Goal: Transaction & Acquisition: Purchase product/service

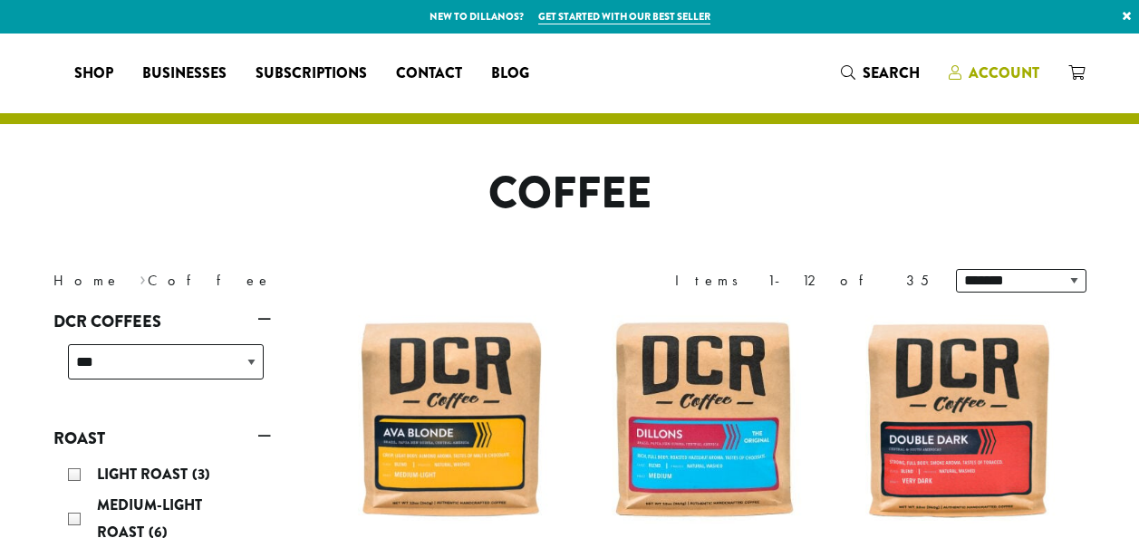
click at [989, 72] on span "Account" at bounding box center [1003, 73] width 71 height 21
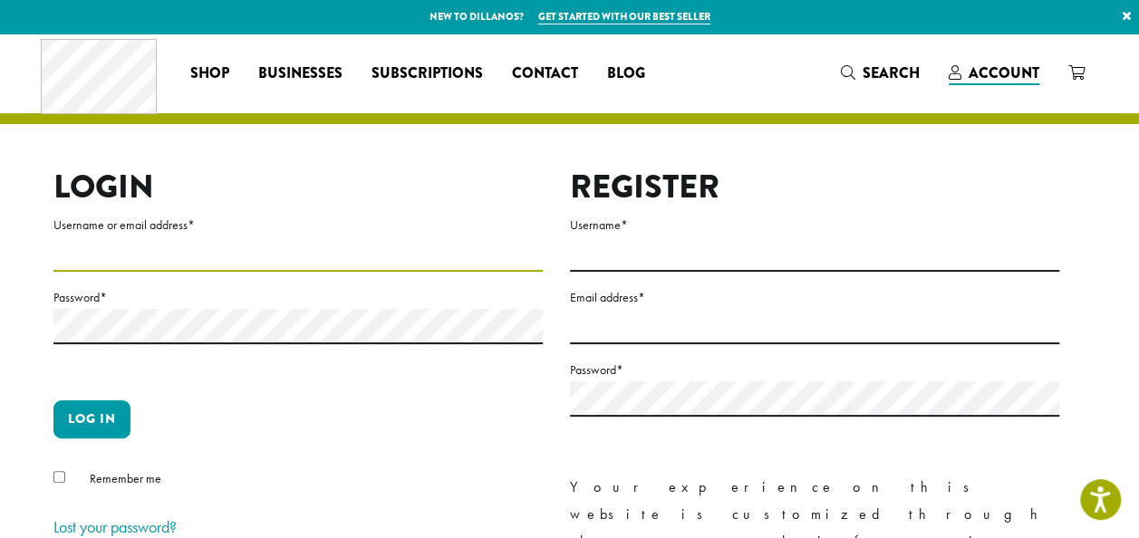
click at [362, 259] on input "Username or email address *" at bounding box center [297, 253] width 489 height 35
type input "**********"
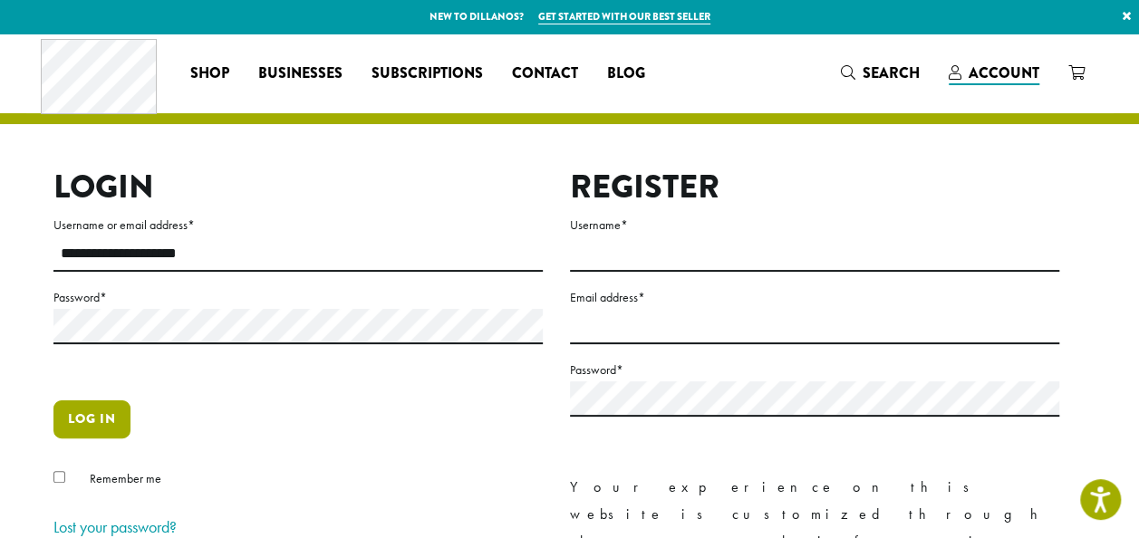
click at [90, 411] on button "Log in" at bounding box center [91, 419] width 77 height 38
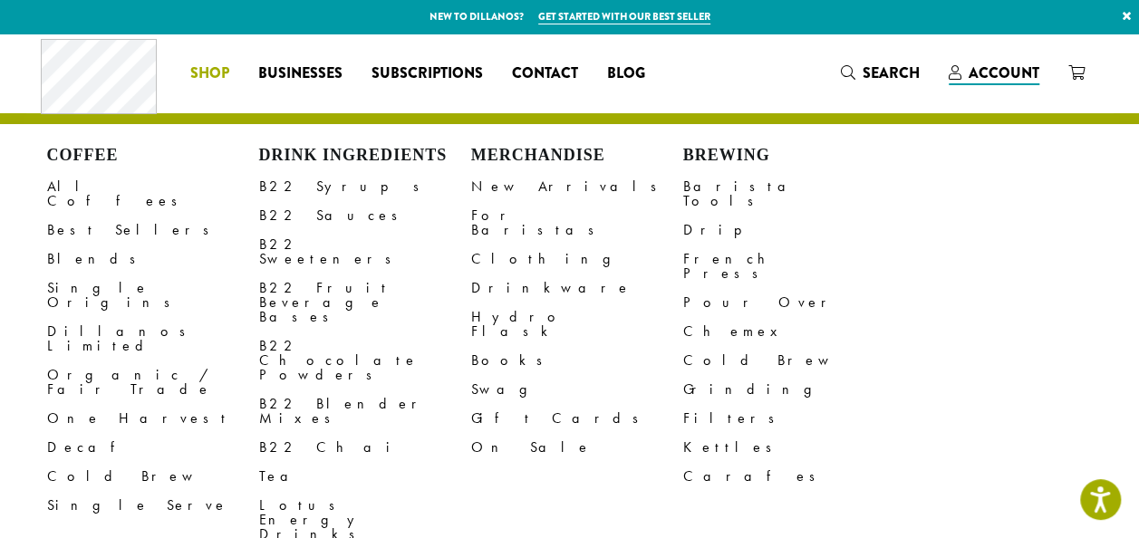
click at [212, 71] on span "Shop" at bounding box center [209, 74] width 39 height 23
click at [703, 216] on link "Drip" at bounding box center [789, 230] width 212 height 29
click at [219, 72] on span "Shop" at bounding box center [209, 74] width 39 height 23
click at [211, 72] on span "Shop" at bounding box center [209, 74] width 39 height 23
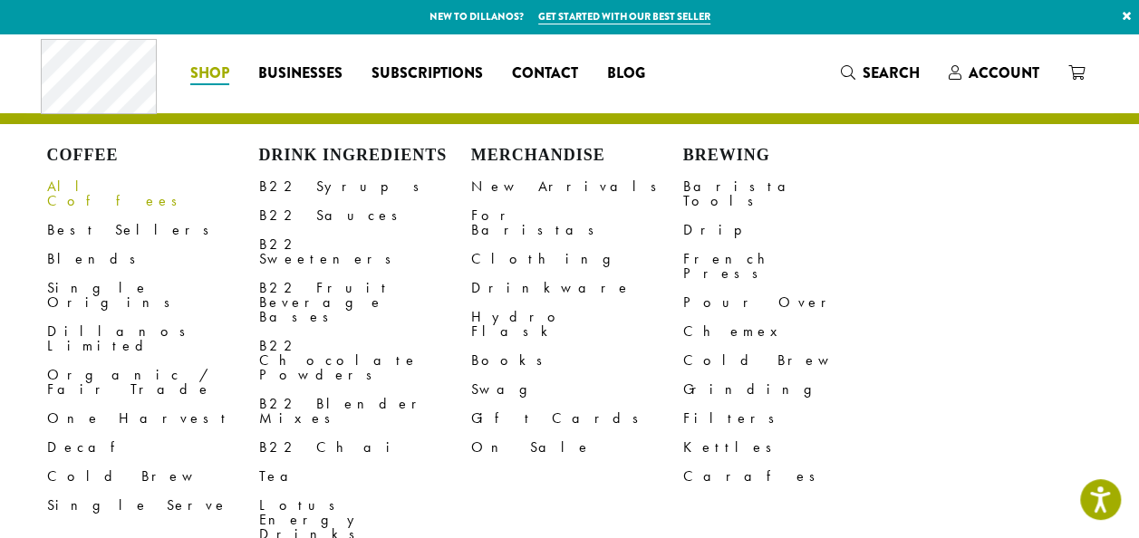
click at [91, 194] on link "All Coffees" at bounding box center [153, 193] width 212 height 43
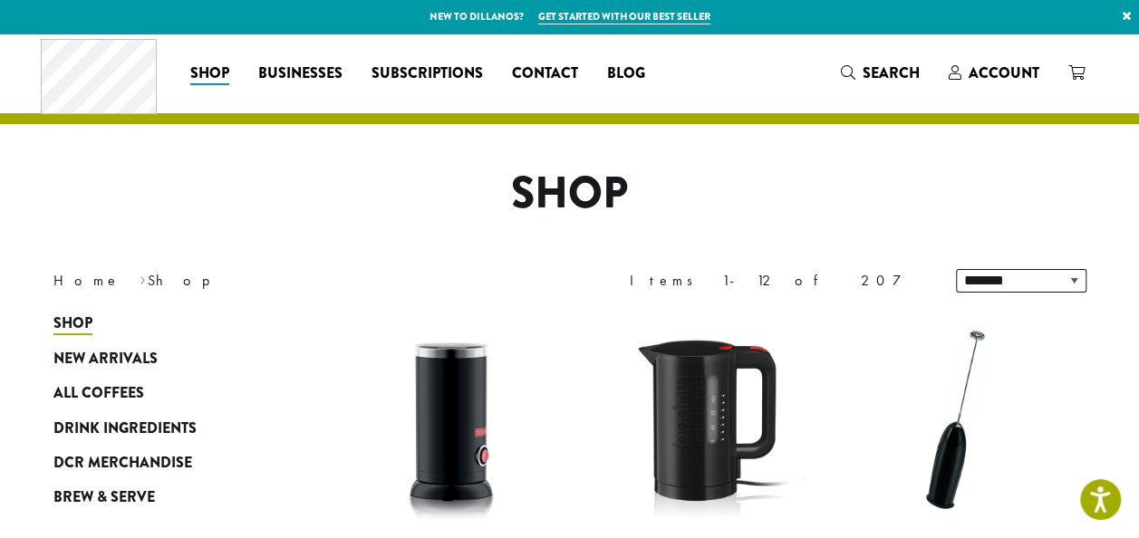
click at [91, 194] on h1 "Shop" at bounding box center [570, 194] width 1060 height 53
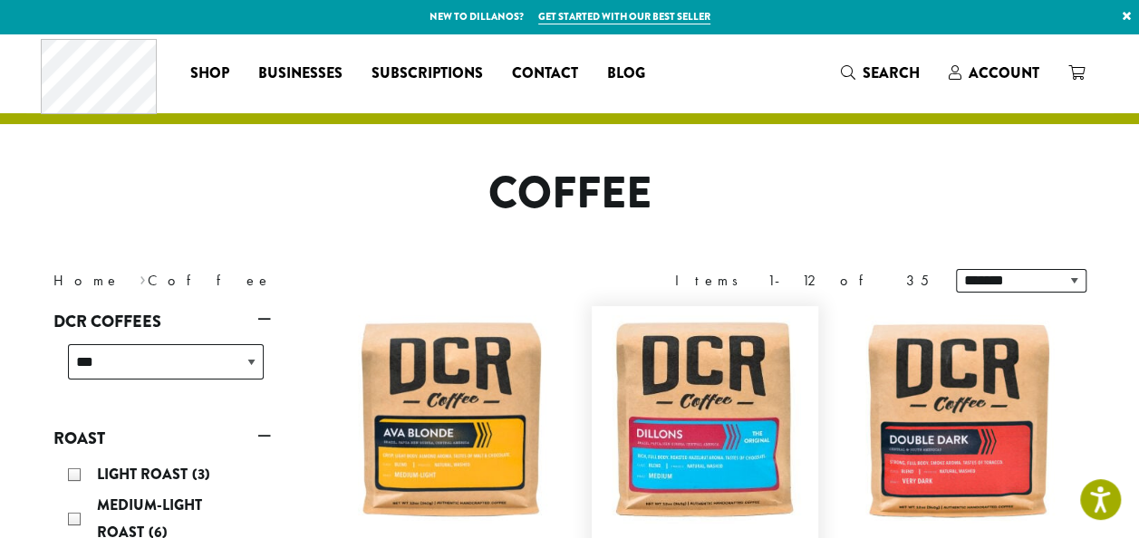
click at [768, 438] on img at bounding box center [705, 419] width 208 height 208
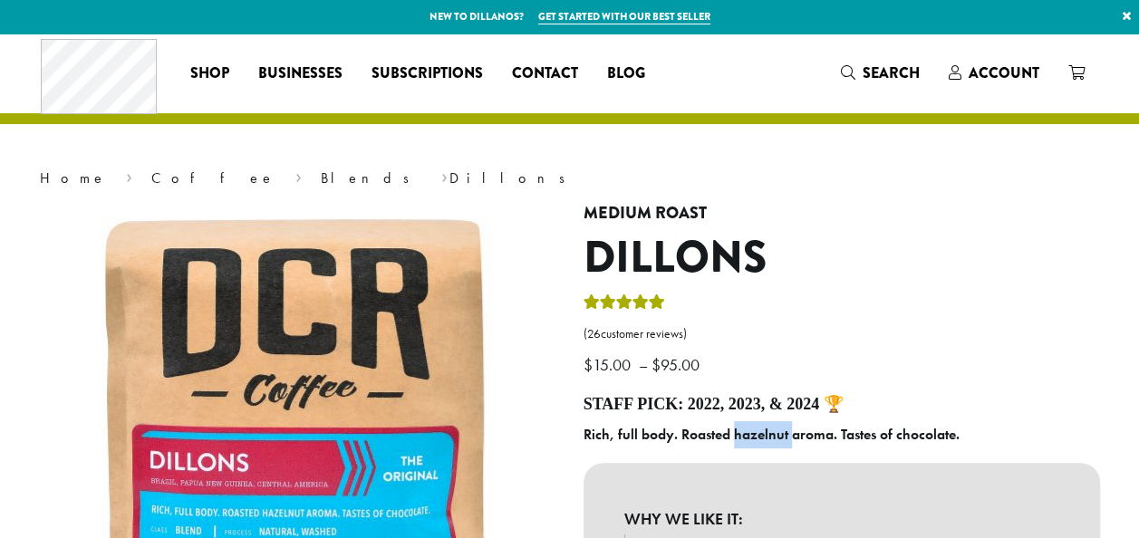
click at [768, 438] on b "Rich, full body. Roasted hazelnut aroma. Tastes of chocolate." at bounding box center [771, 434] width 376 height 19
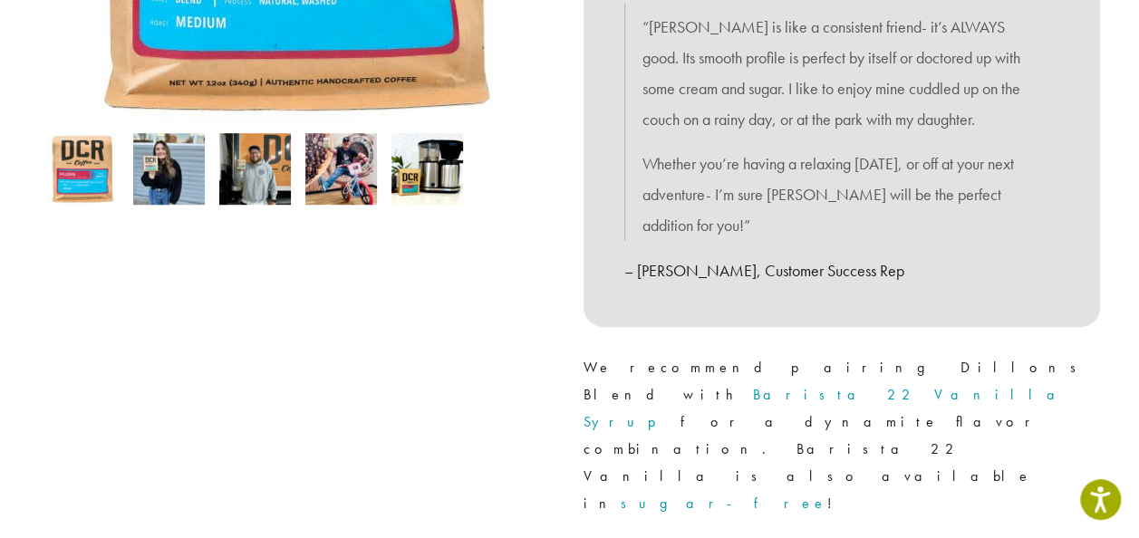
scroll to position [555, 0]
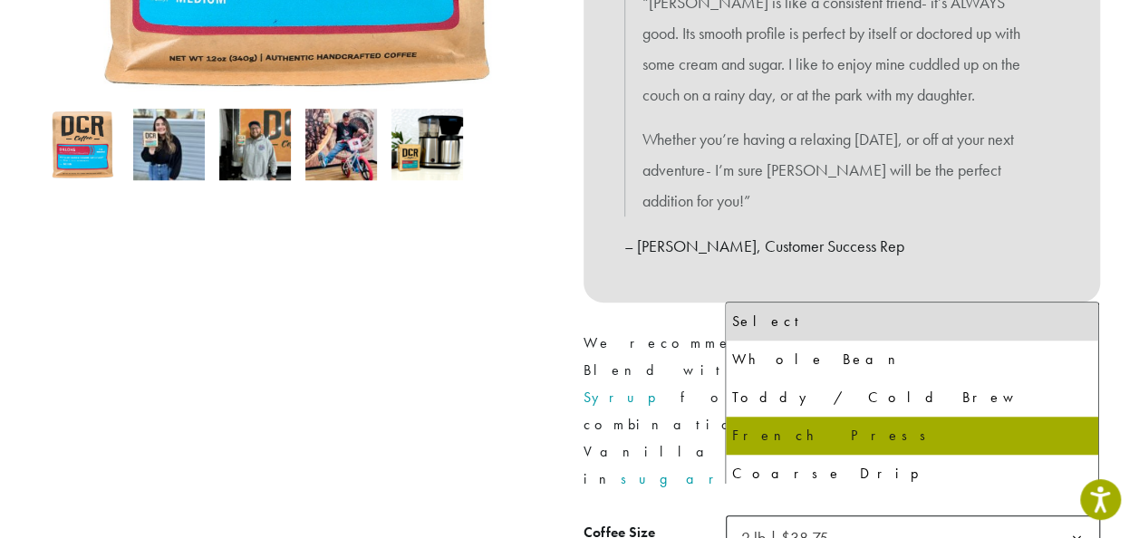
select select "**********"
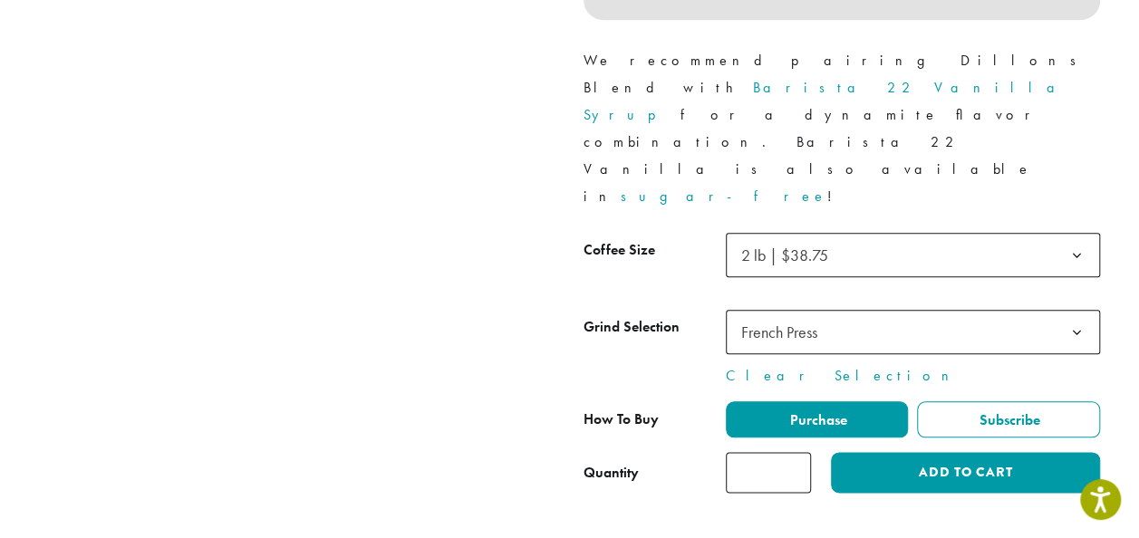
scroll to position [845, 0]
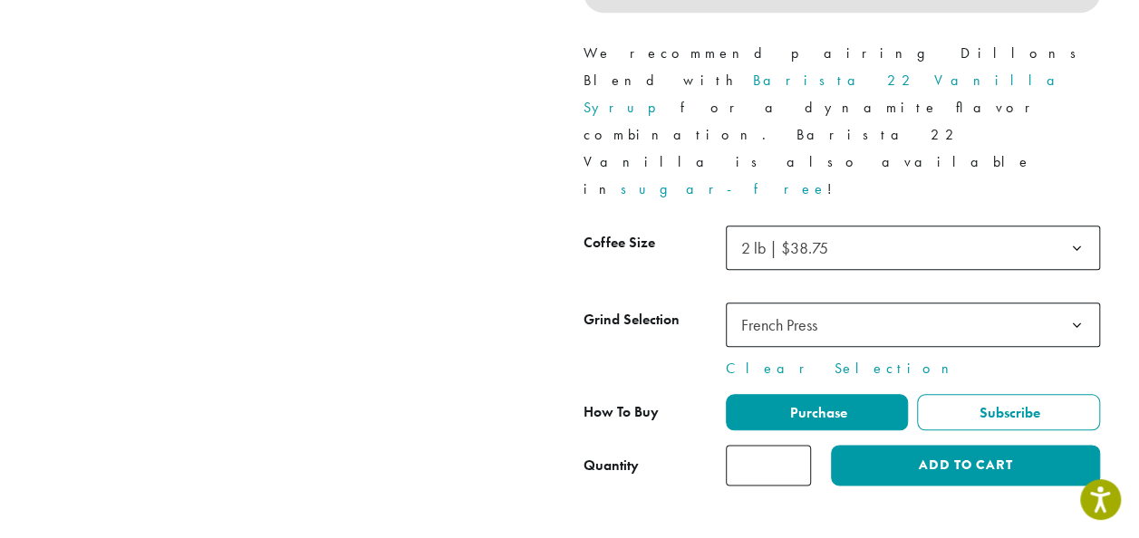
click at [770, 445] on input "*" at bounding box center [768, 465] width 85 height 41
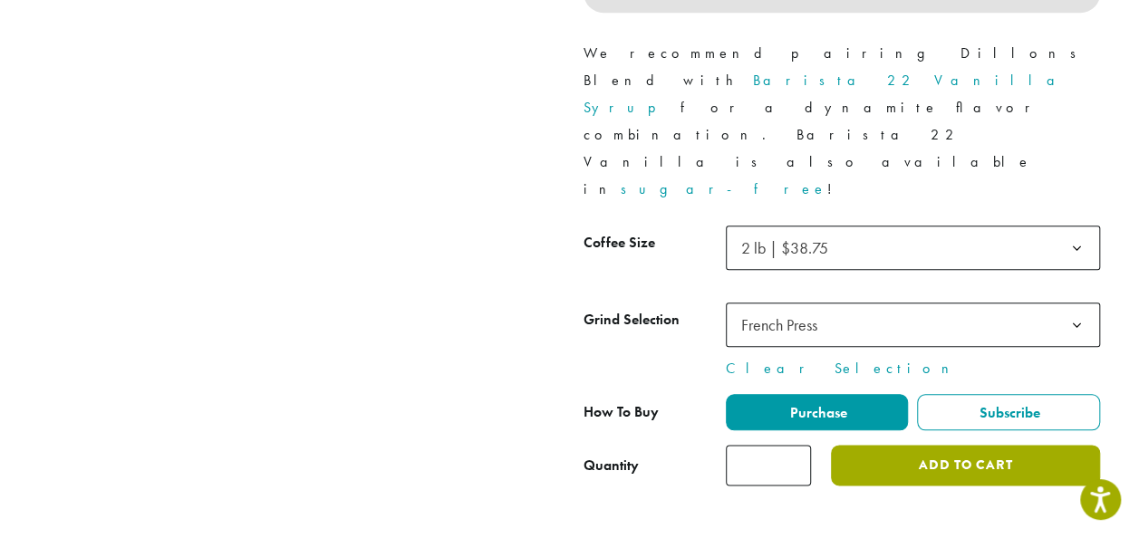
type input "*"
click at [895, 445] on button "Add to cart" at bounding box center [965, 465] width 268 height 41
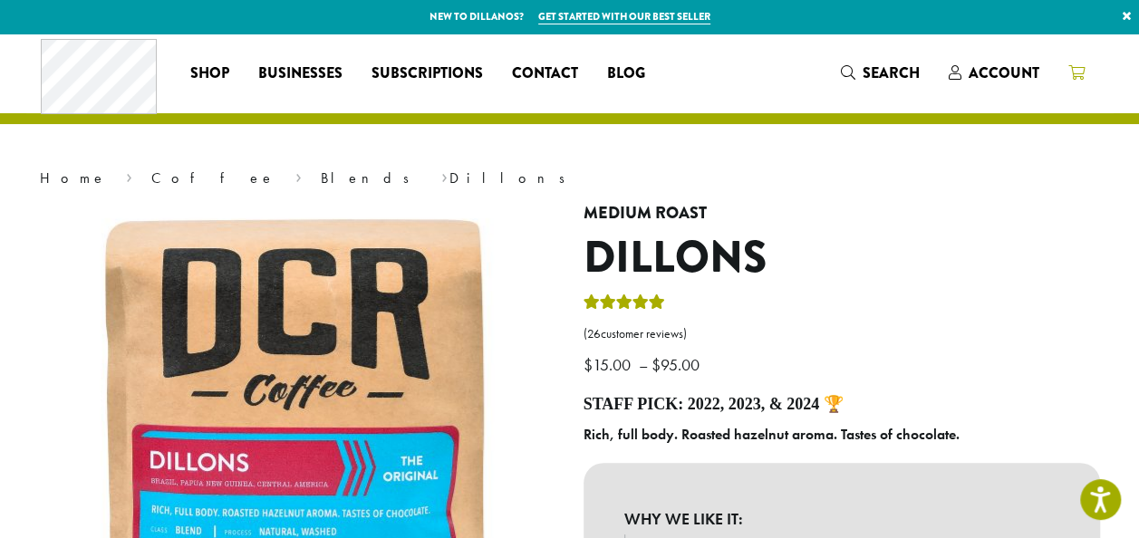
click at [1079, 71] on icon at bounding box center [1076, 72] width 16 height 14
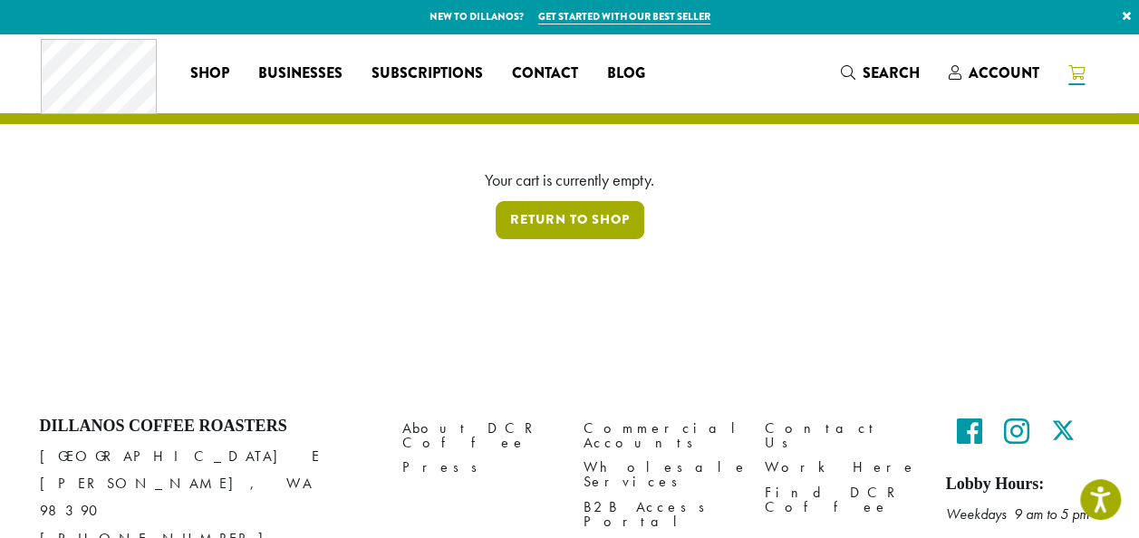
click at [619, 221] on link "Return to shop" at bounding box center [570, 220] width 149 height 38
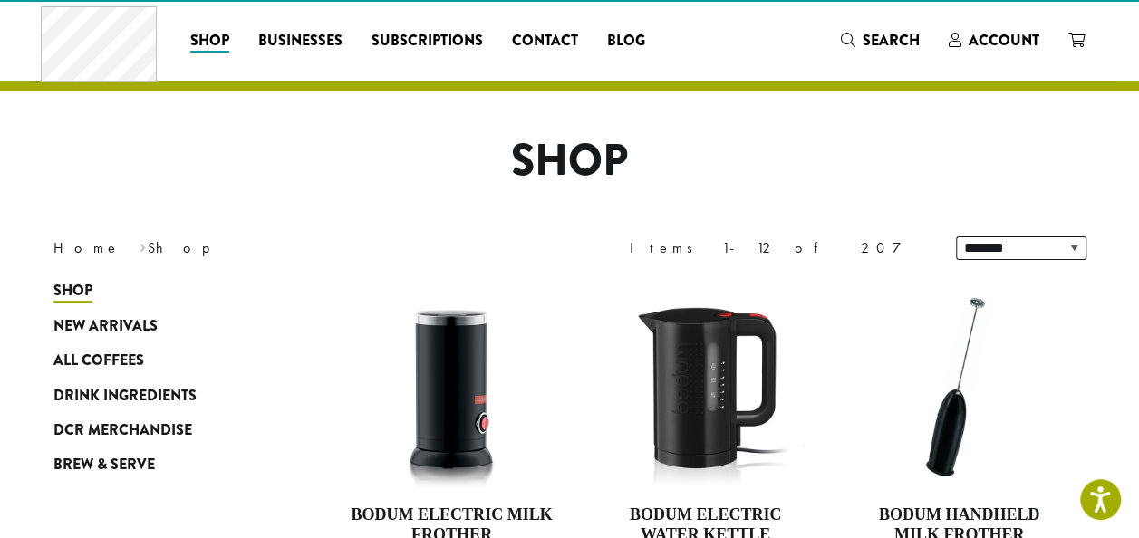
scroll to position [36, 0]
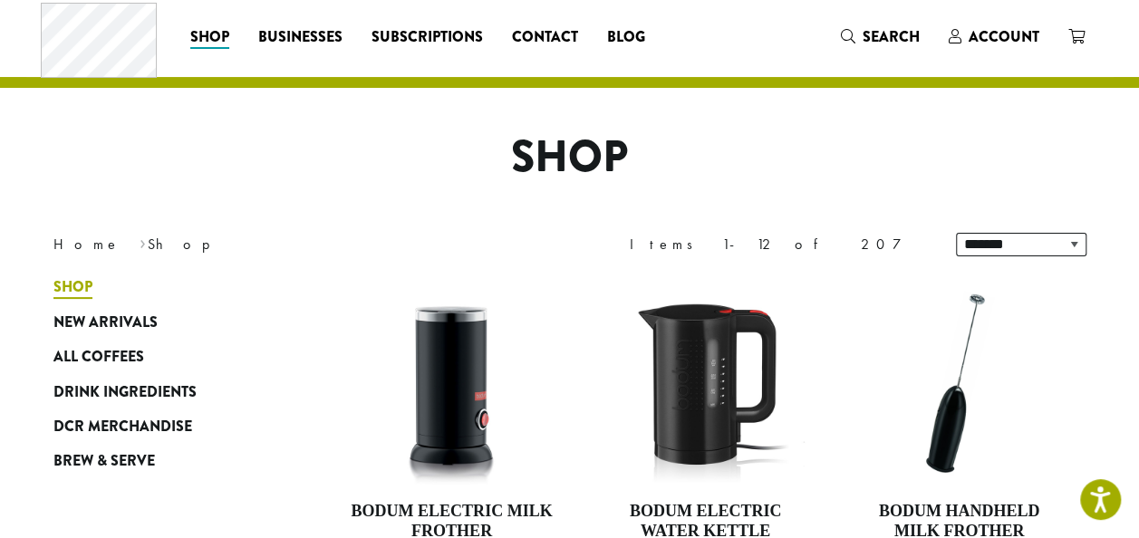
click at [73, 284] on span "Shop" at bounding box center [72, 287] width 39 height 23
click at [100, 349] on span "All Coffees" at bounding box center [98, 357] width 91 height 23
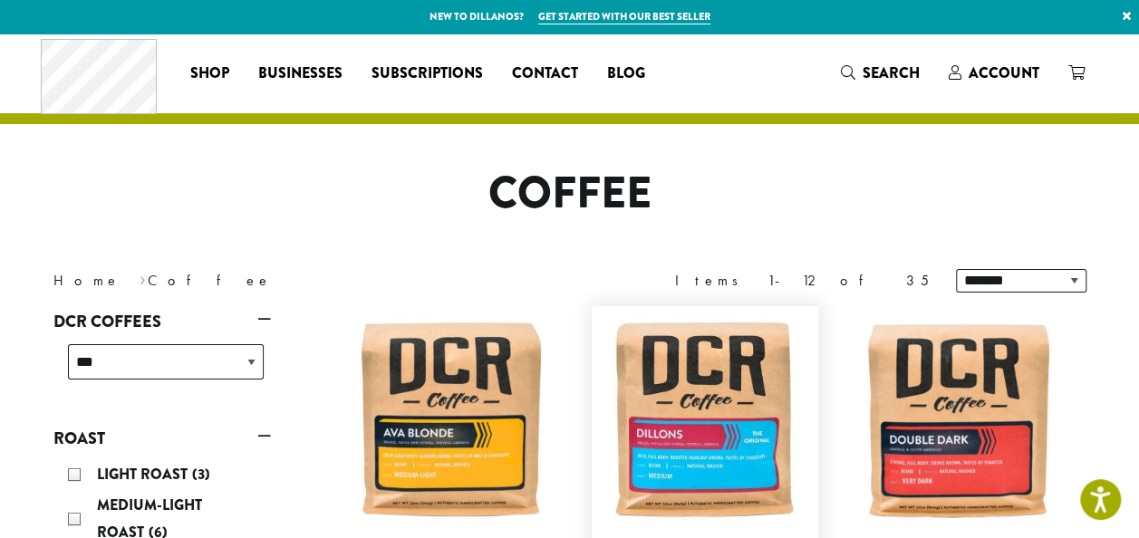
click at [756, 438] on img at bounding box center [705, 419] width 208 height 208
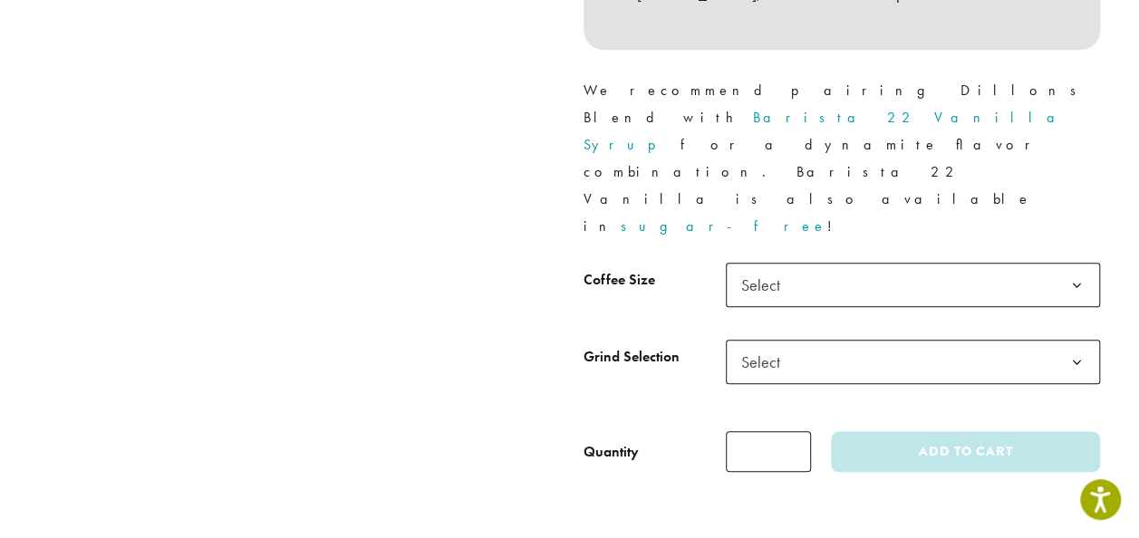
scroll to position [869, 0]
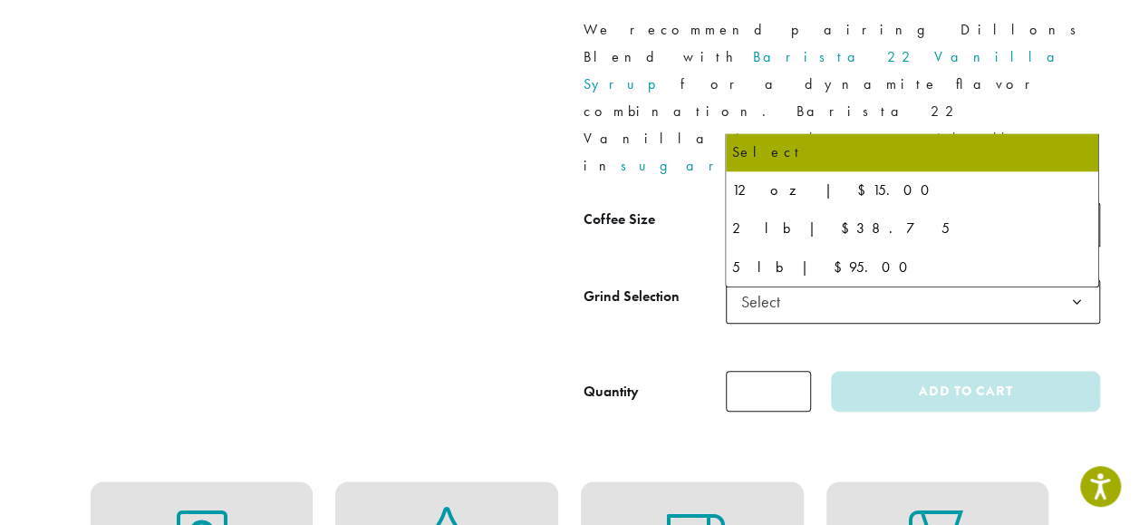
click at [1078, 203] on b at bounding box center [1077, 225] width 44 height 44
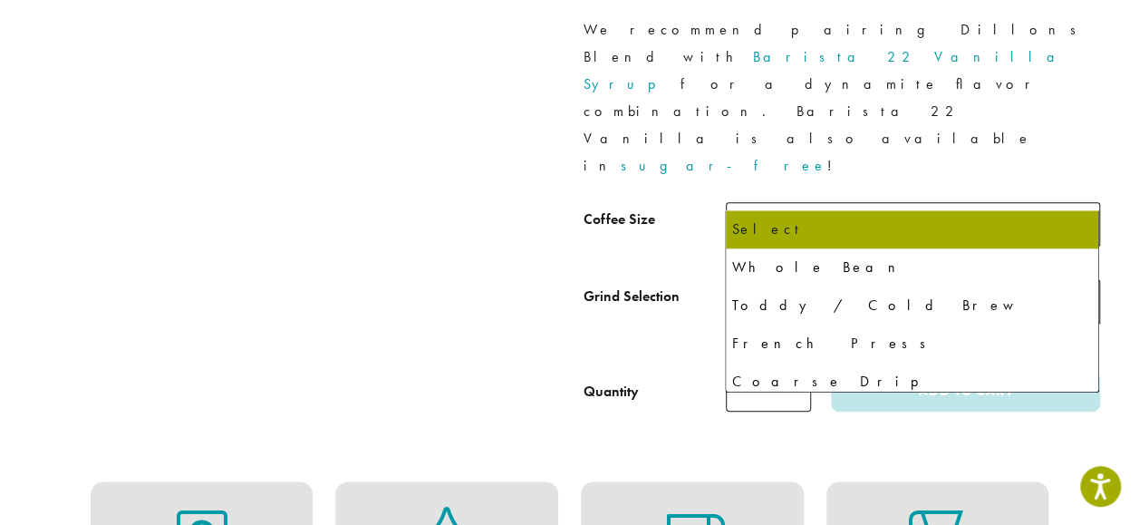
click at [1082, 280] on b at bounding box center [1077, 302] width 44 height 44
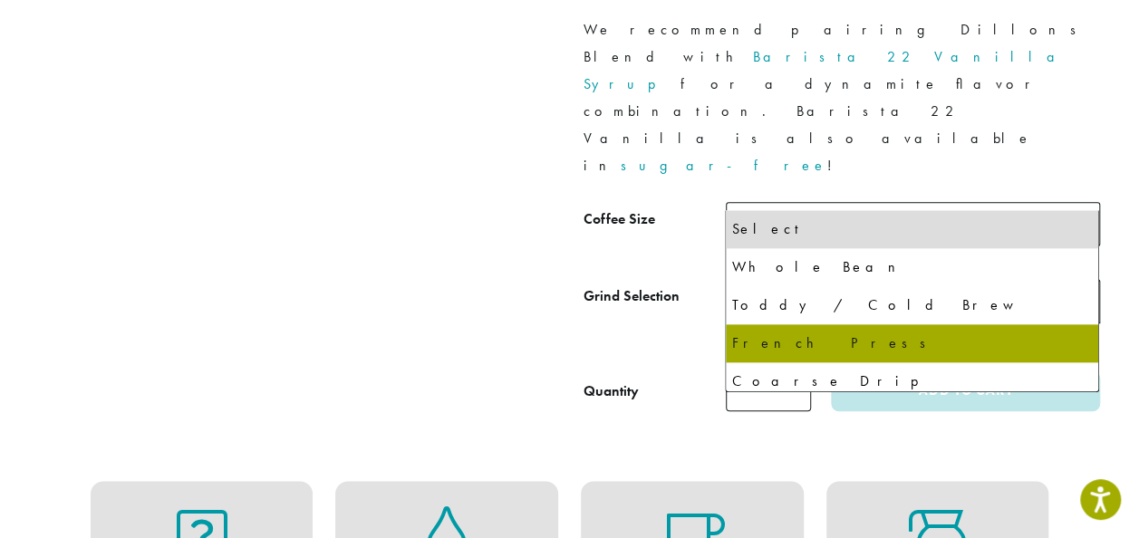
select select "**********"
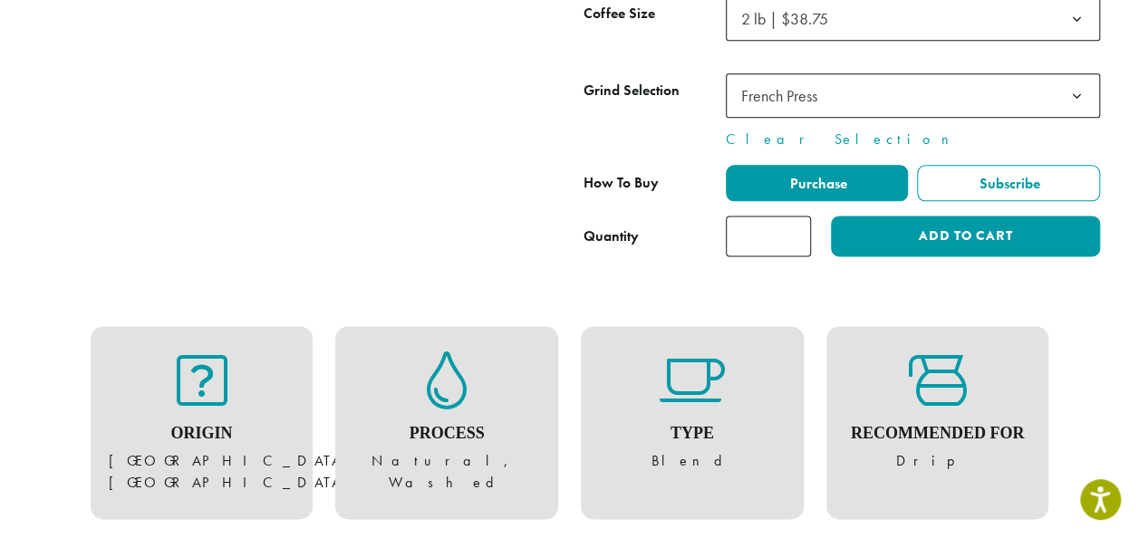
scroll to position [1085, 0]
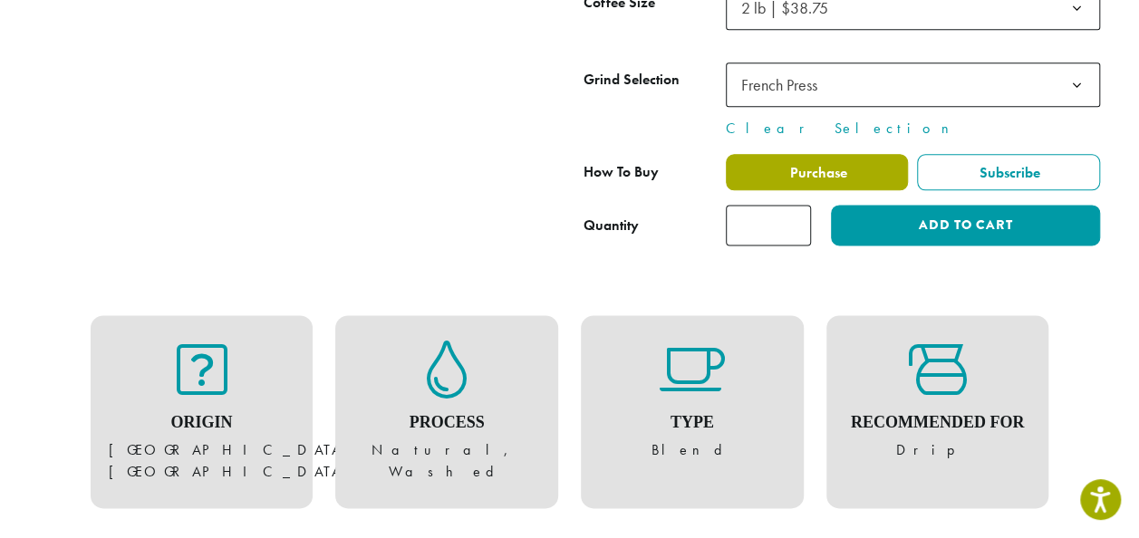
click at [841, 163] on span "Purchase" at bounding box center [816, 172] width 60 height 19
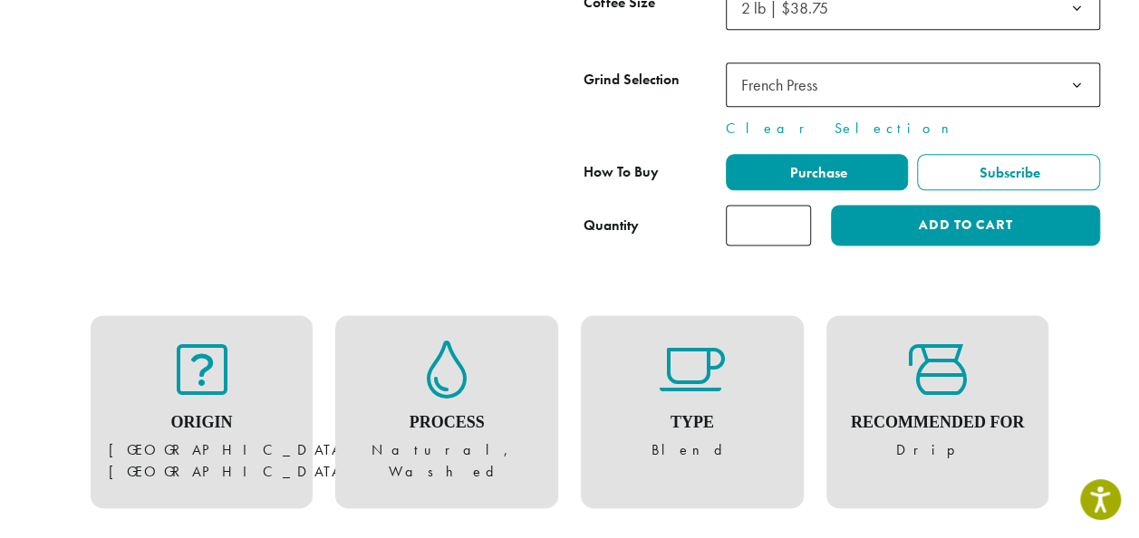
click at [765, 205] on input "*" at bounding box center [768, 225] width 85 height 41
click at [772, 205] on input "*" at bounding box center [768, 225] width 85 height 41
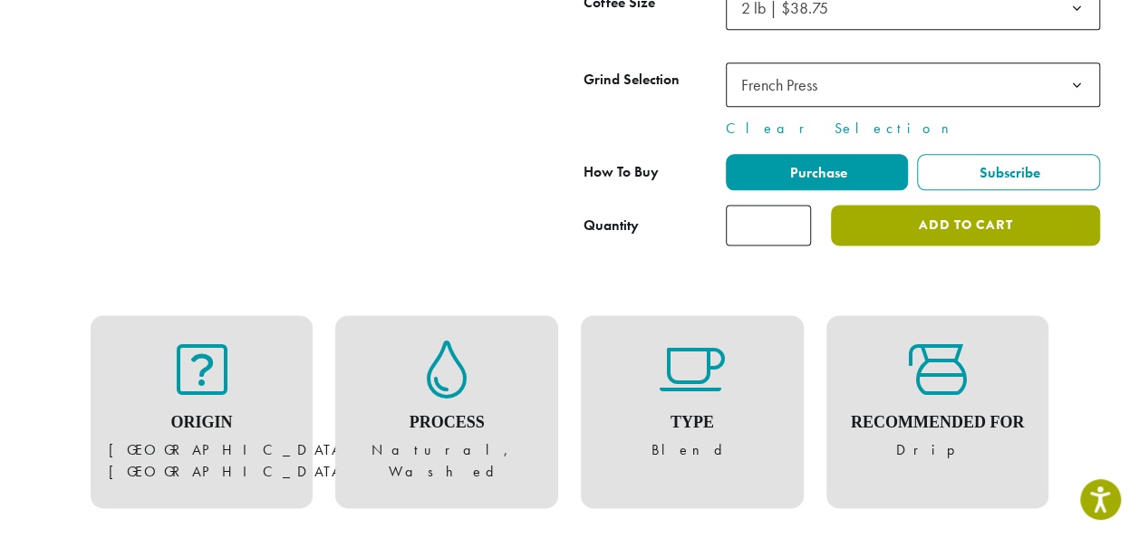
type input "*"
click at [900, 205] on button "Add to cart" at bounding box center [965, 225] width 268 height 41
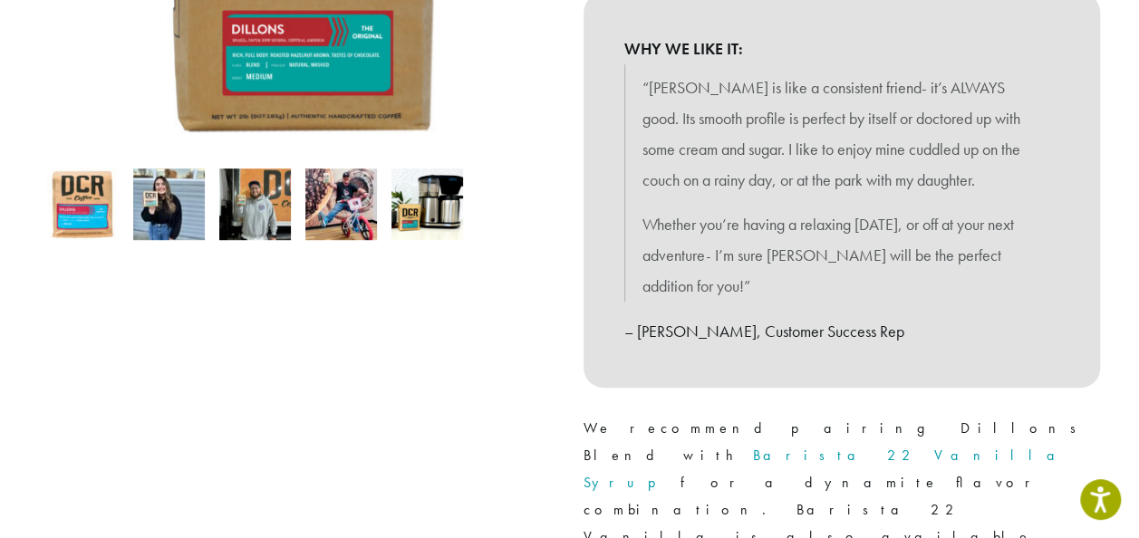
scroll to position [940, 0]
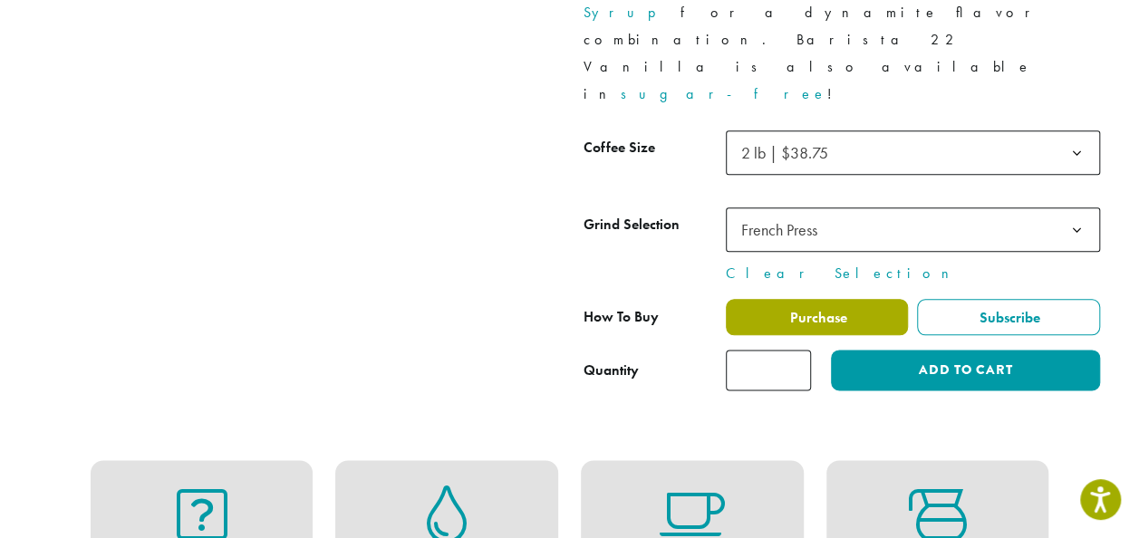
click at [795, 308] on span "Purchase" at bounding box center [816, 317] width 60 height 19
click at [785, 299] on label "Purchase" at bounding box center [817, 317] width 183 height 36
click at [814, 308] on span "Purchase" at bounding box center [816, 317] width 60 height 19
click at [843, 308] on span "Purchase" at bounding box center [816, 317] width 60 height 19
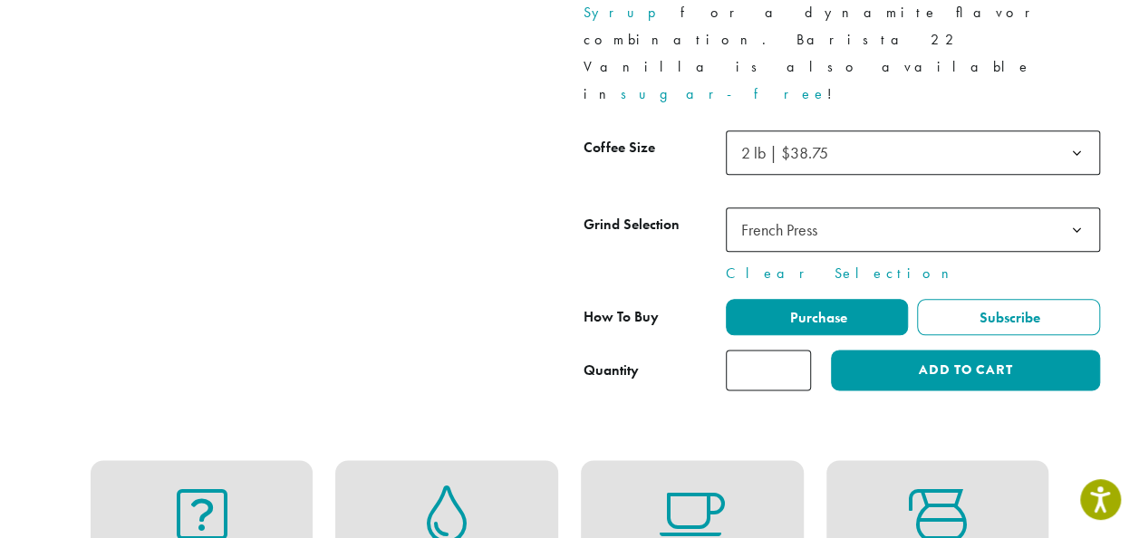
click at [756, 299] on div "**********" at bounding box center [841, 345] width 516 height 92
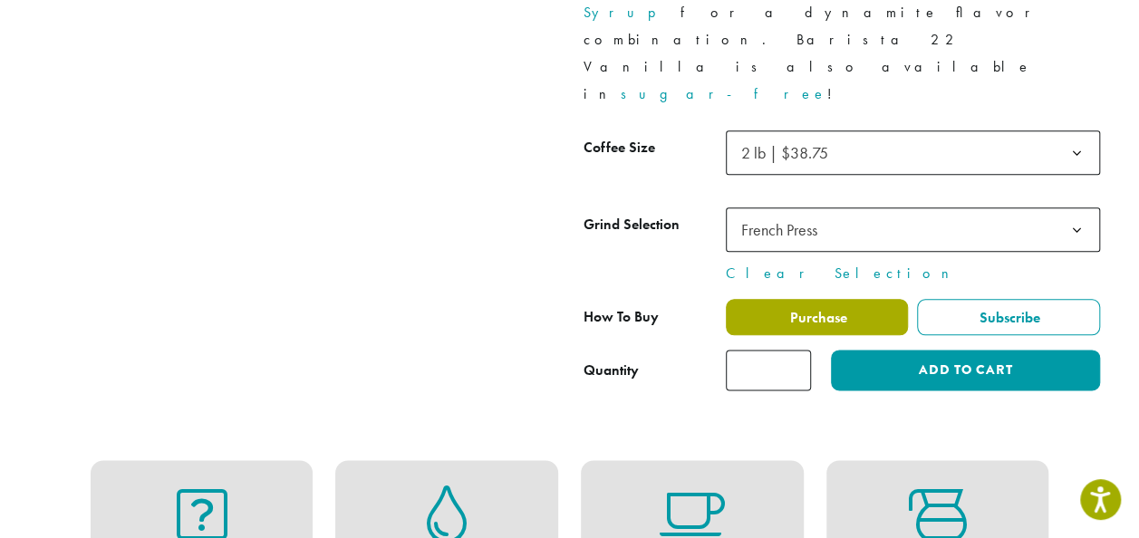
click at [752, 299] on label "Purchase" at bounding box center [817, 317] width 183 height 36
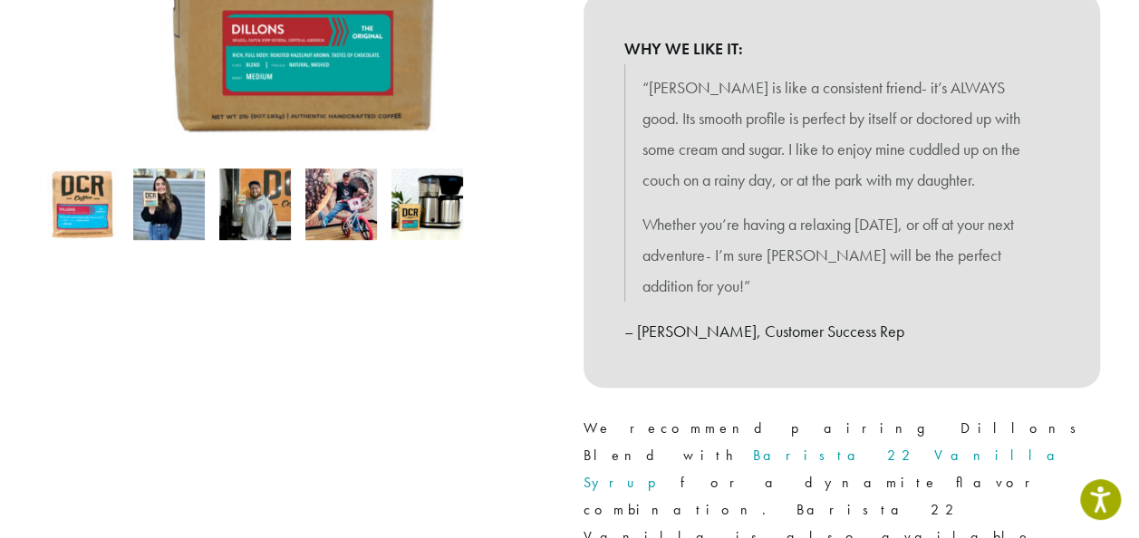
scroll to position [0, 0]
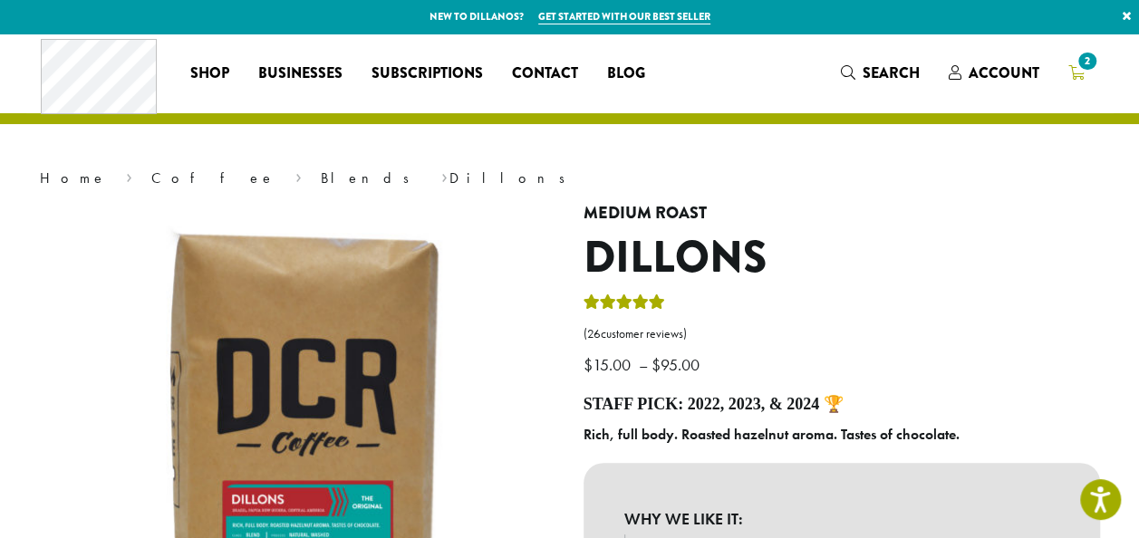
click at [1084, 67] on span "2" at bounding box center [1086, 61] width 24 height 24
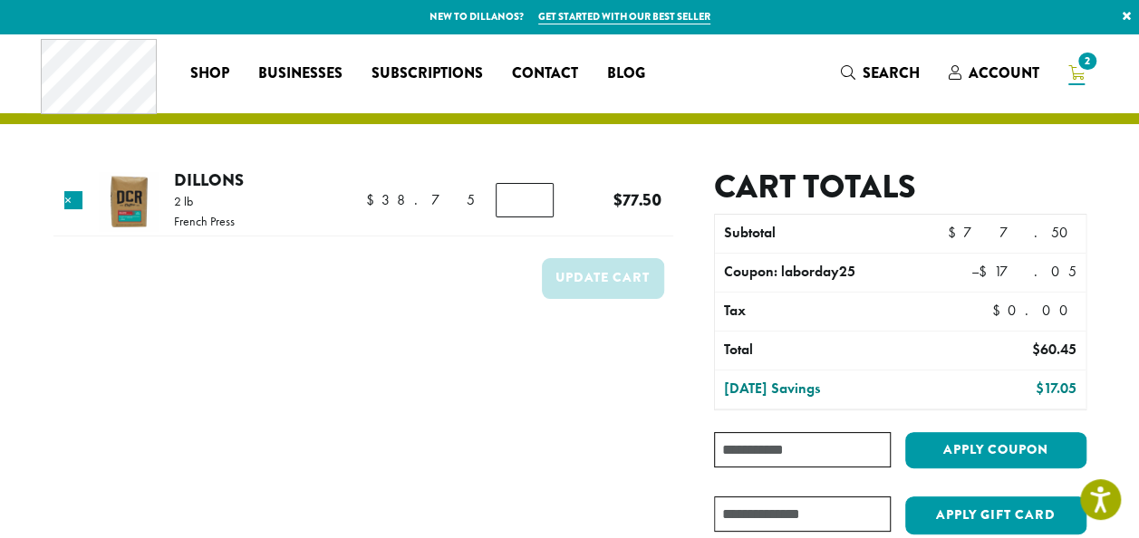
click at [830, 447] on input "Coupon:" at bounding box center [802, 449] width 176 height 35
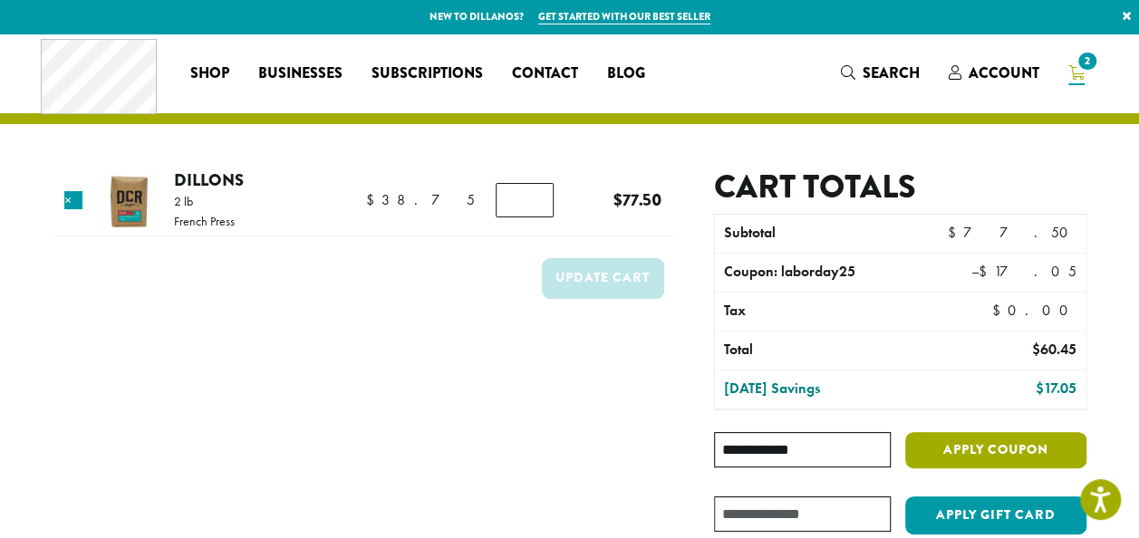
type input "**********"
click at [973, 457] on button "Apply coupon" at bounding box center [995, 450] width 181 height 37
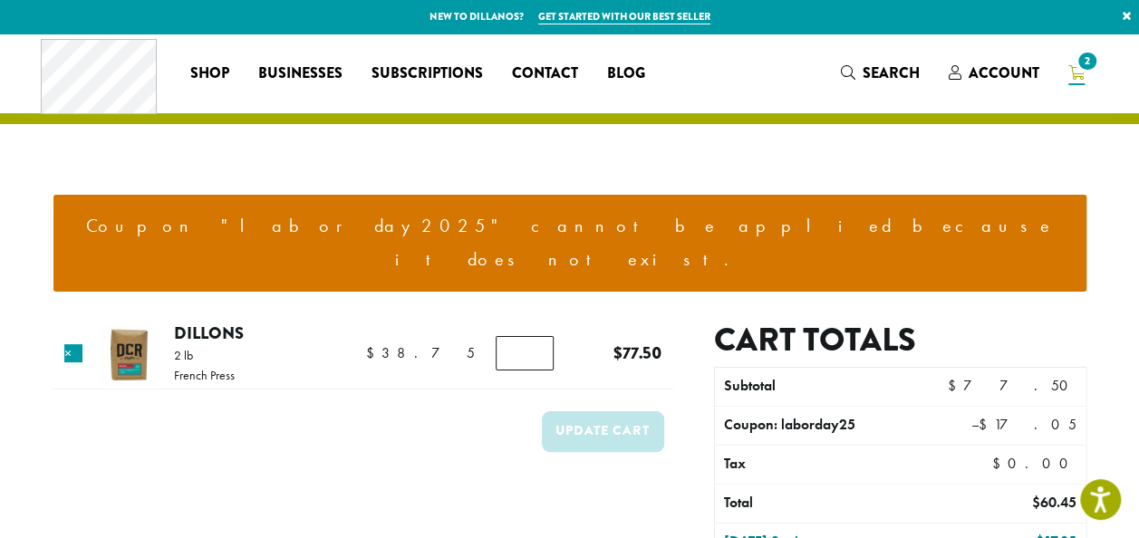
scroll to position [470, 0]
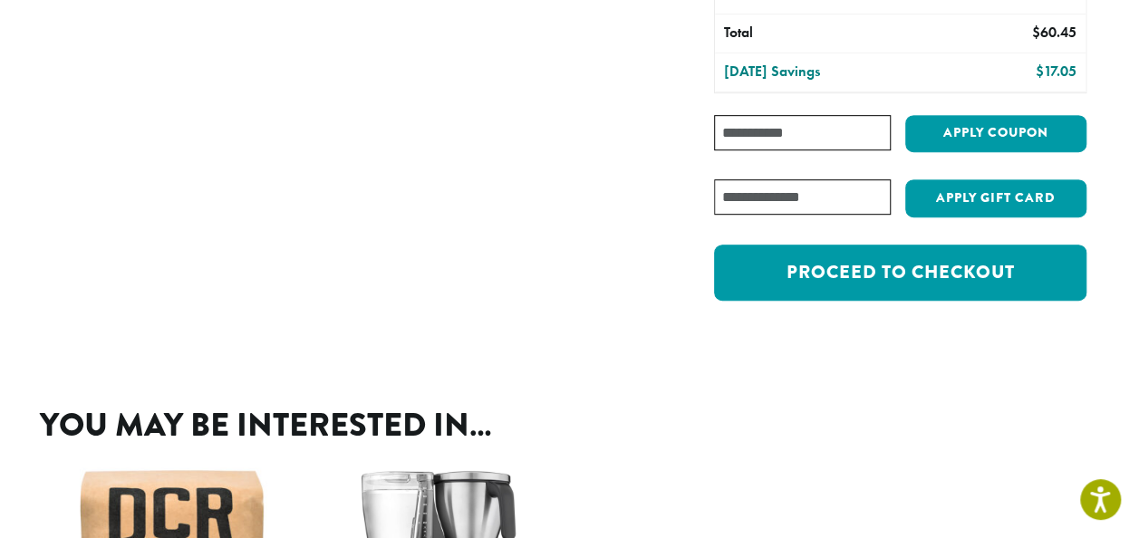
click at [777, 115] on input "Coupon:" at bounding box center [802, 132] width 176 height 35
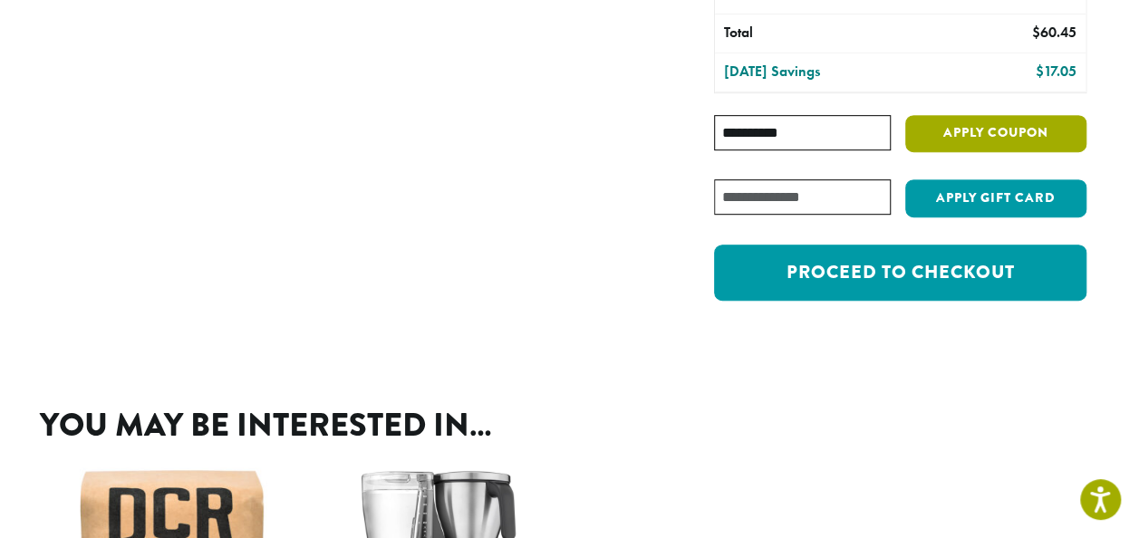
type input "**********"
click at [976, 115] on button "Apply coupon" at bounding box center [995, 133] width 181 height 37
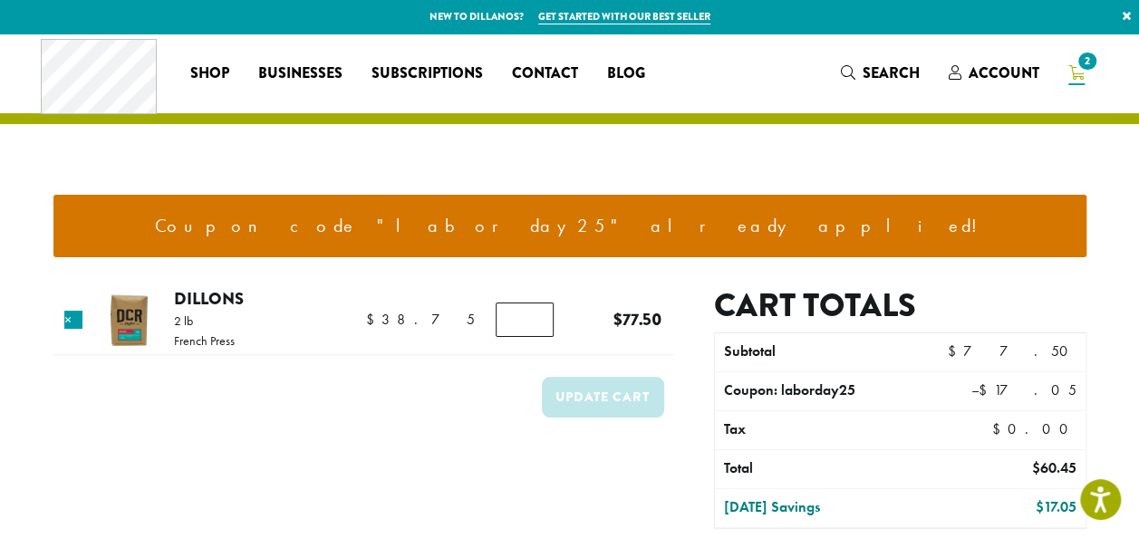
scroll to position [470, 0]
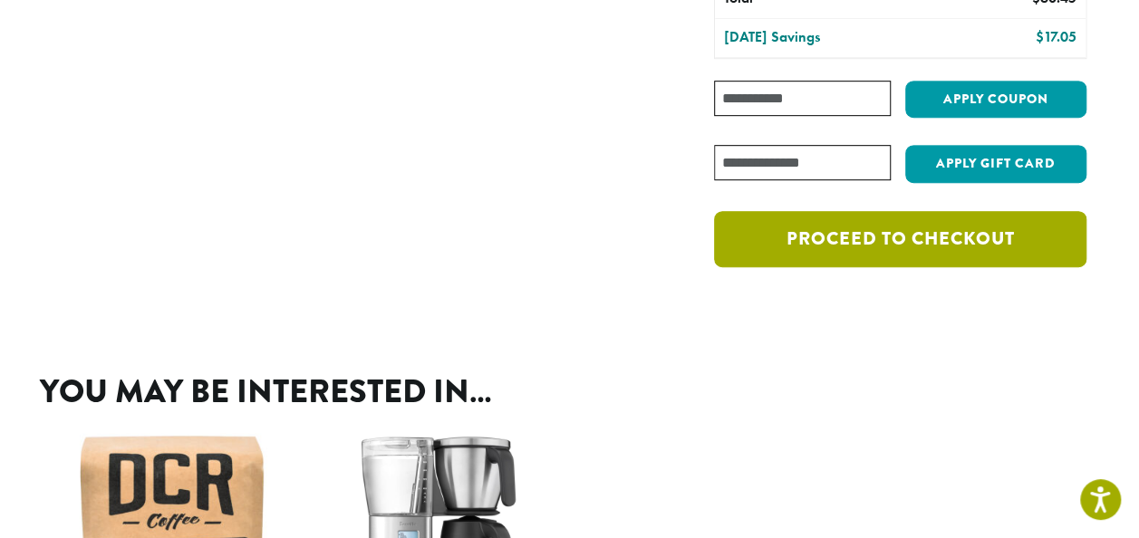
click at [966, 238] on link "Proceed to checkout" at bounding box center [899, 239] width 371 height 56
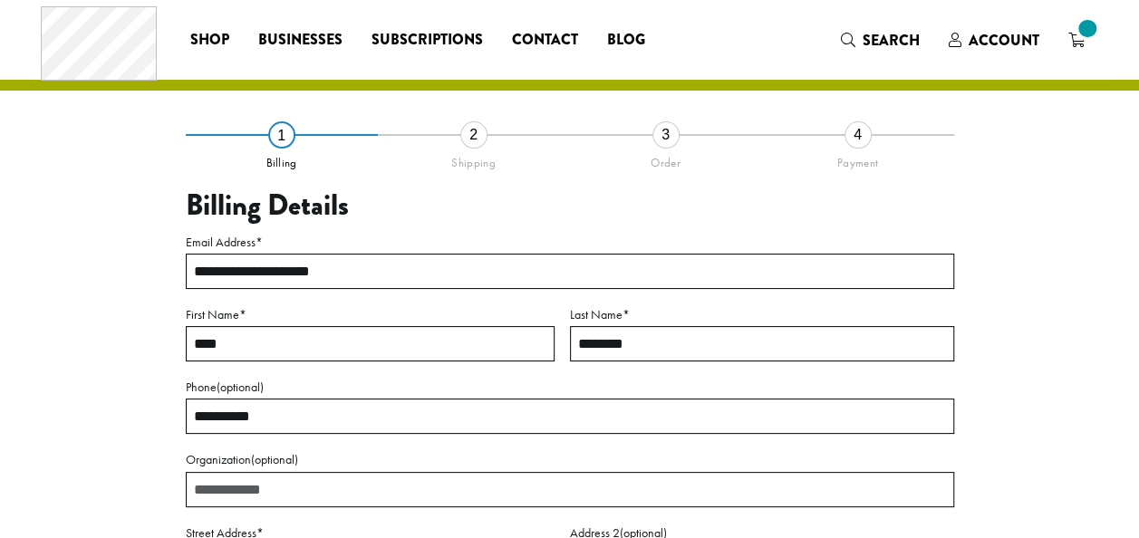
select select "**"
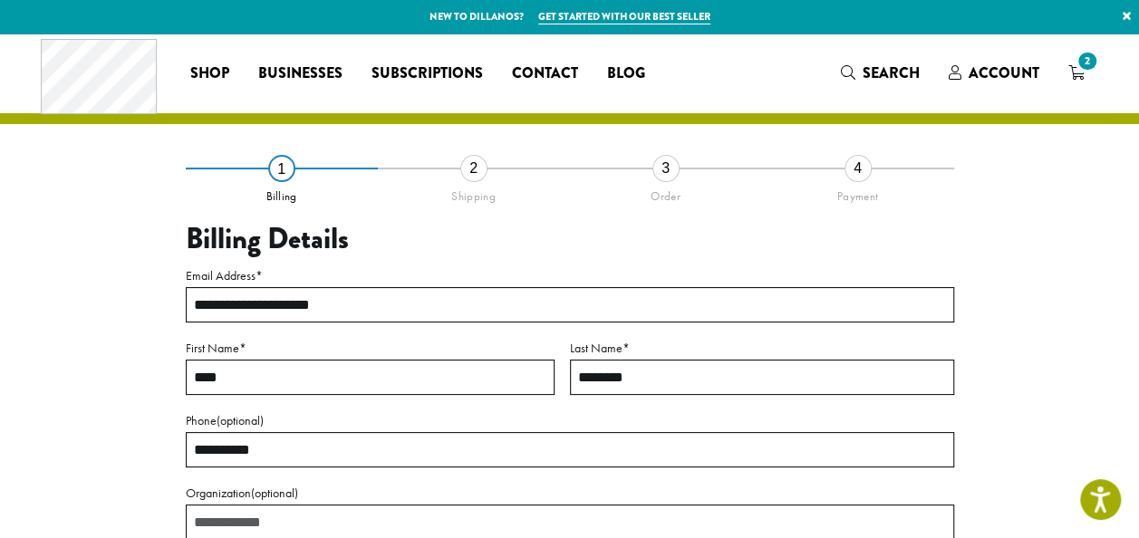
scroll to position [470, 0]
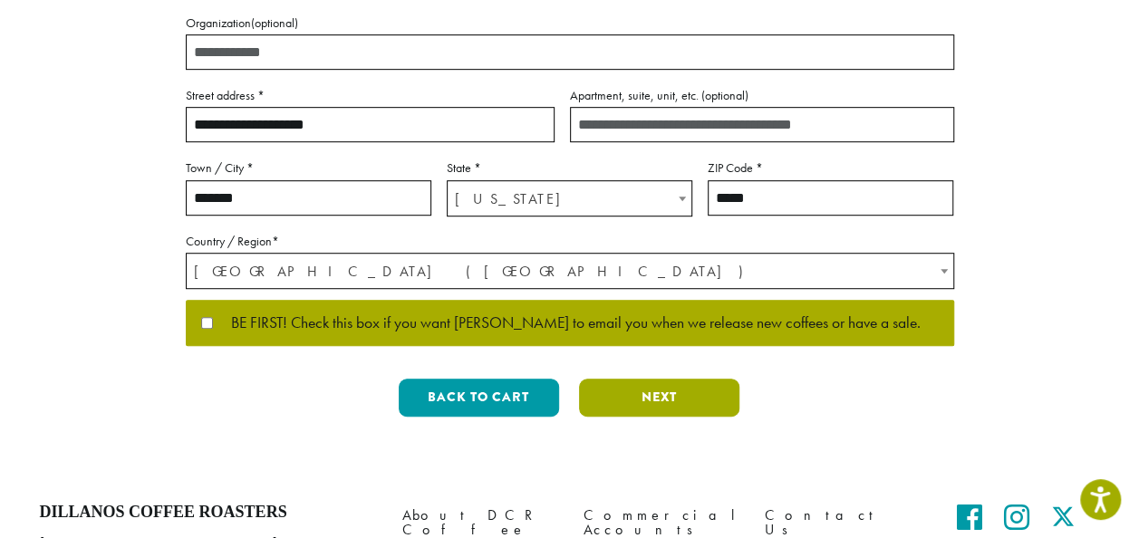
click at [683, 398] on button "Next" at bounding box center [659, 398] width 160 height 38
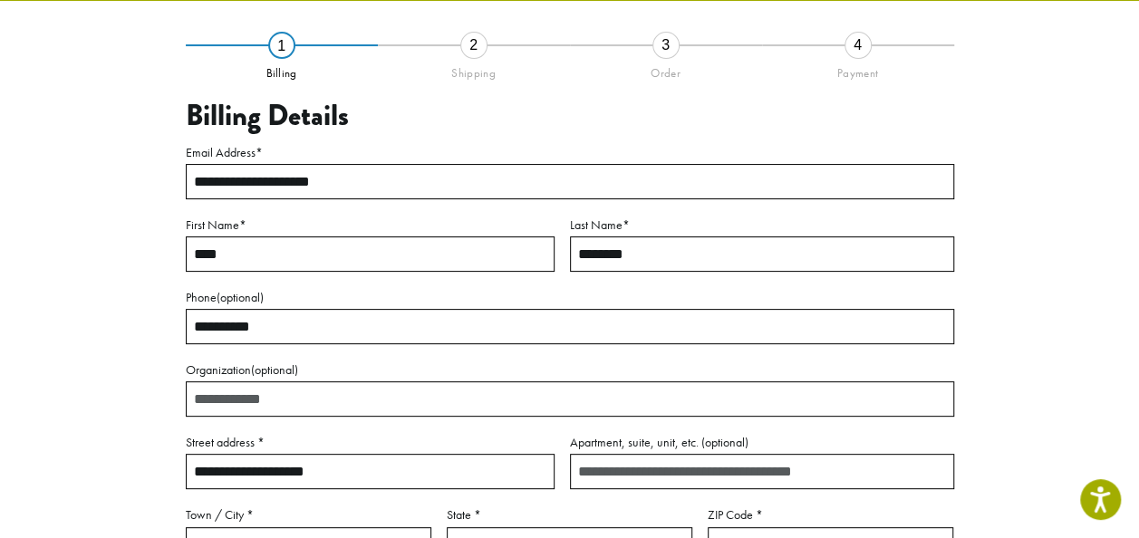
scroll to position [103, 0]
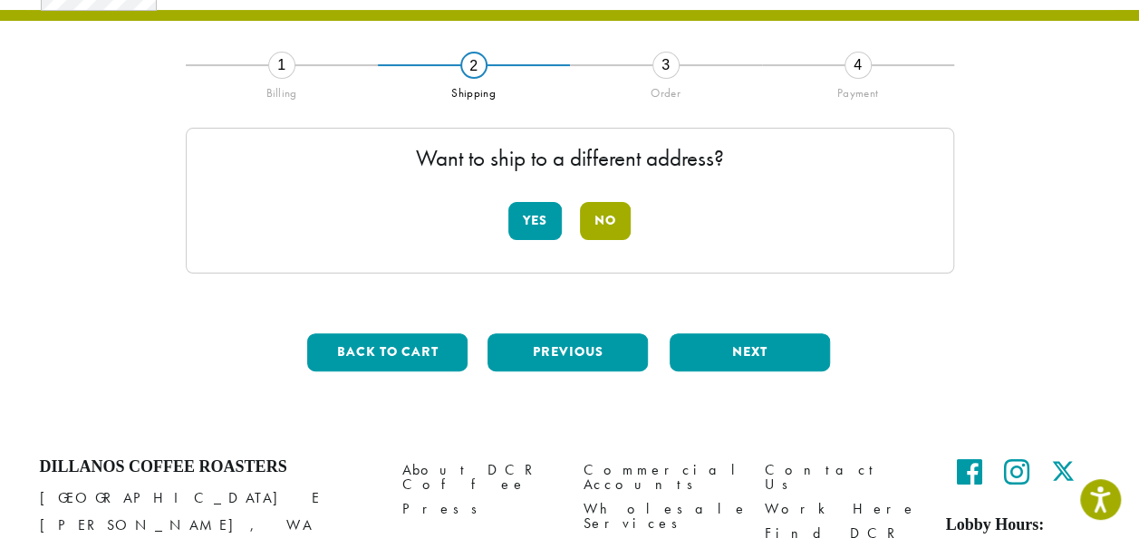
click at [611, 226] on button "No" at bounding box center [605, 221] width 51 height 38
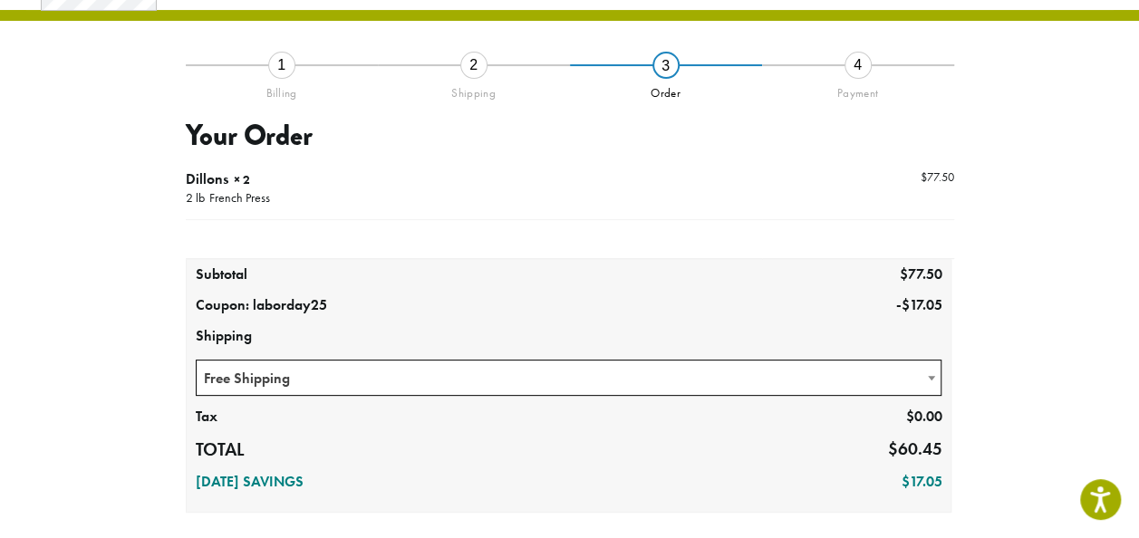
scroll to position [432, 0]
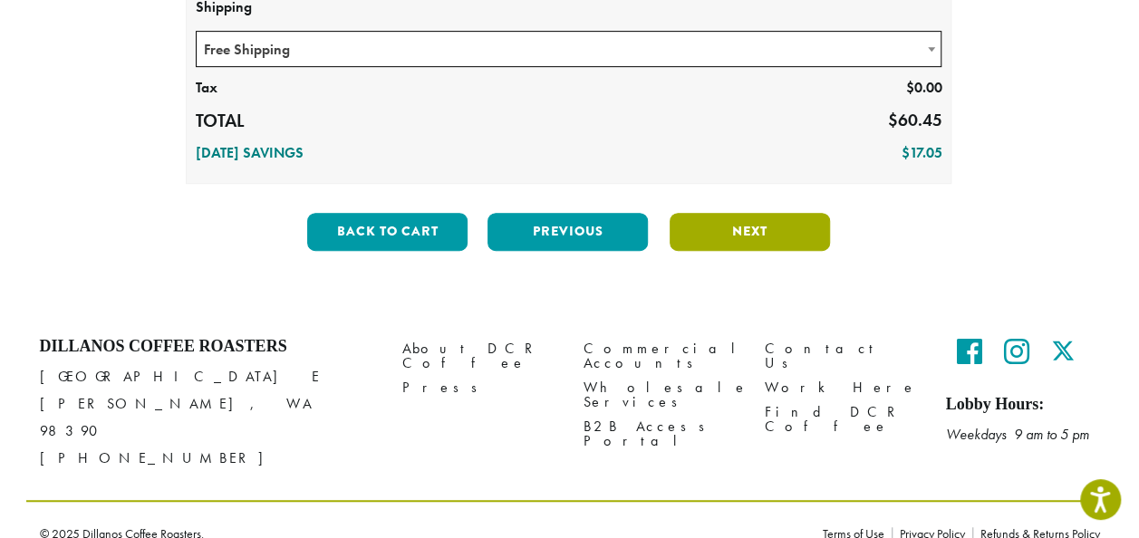
click at [747, 232] on button "Next" at bounding box center [750, 232] width 160 height 38
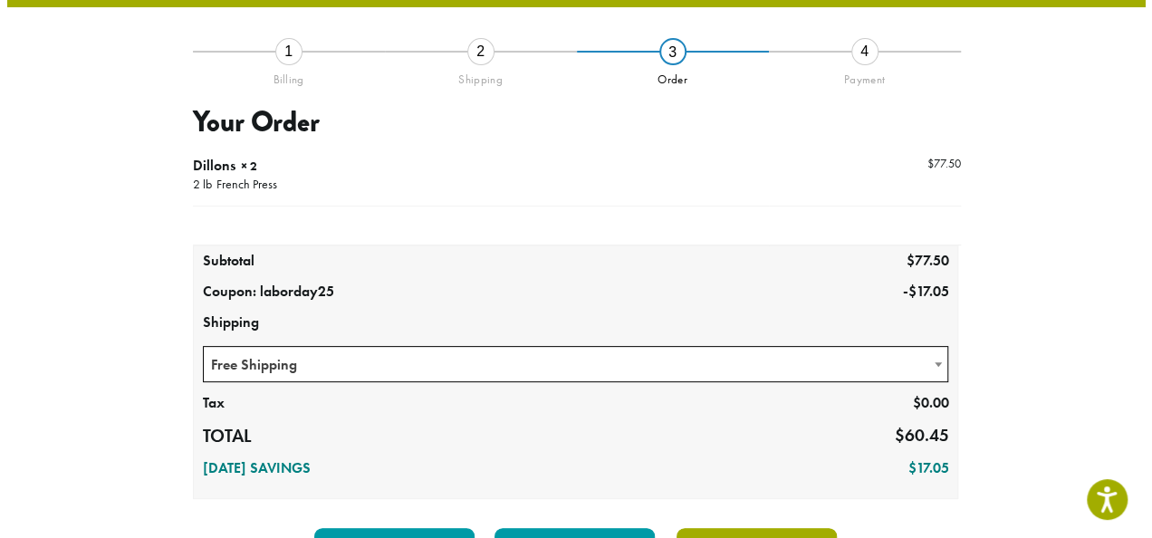
scroll to position [103, 0]
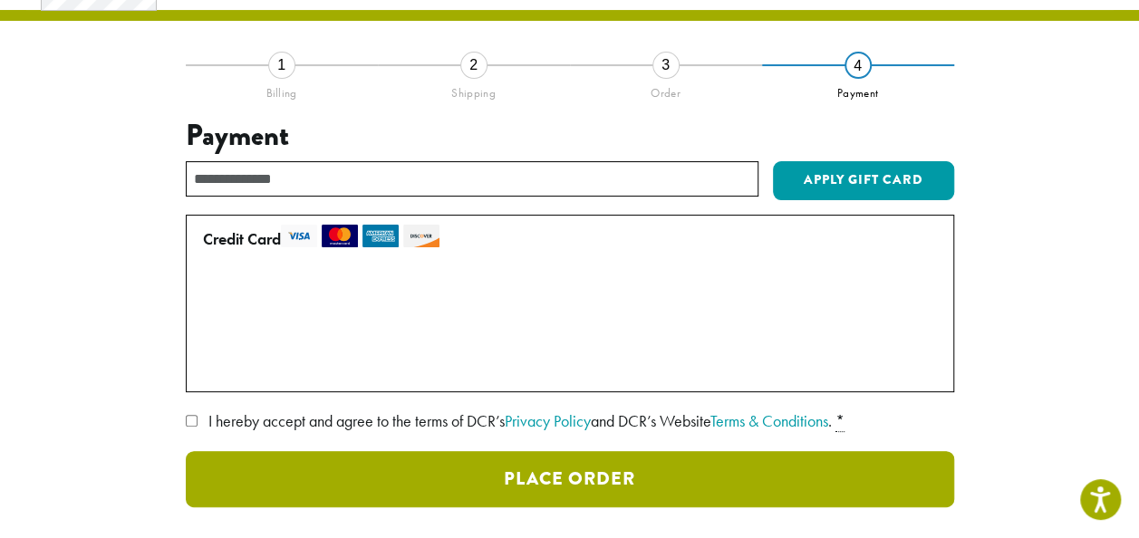
click at [920, 484] on button "Place Order" at bounding box center [570, 479] width 768 height 56
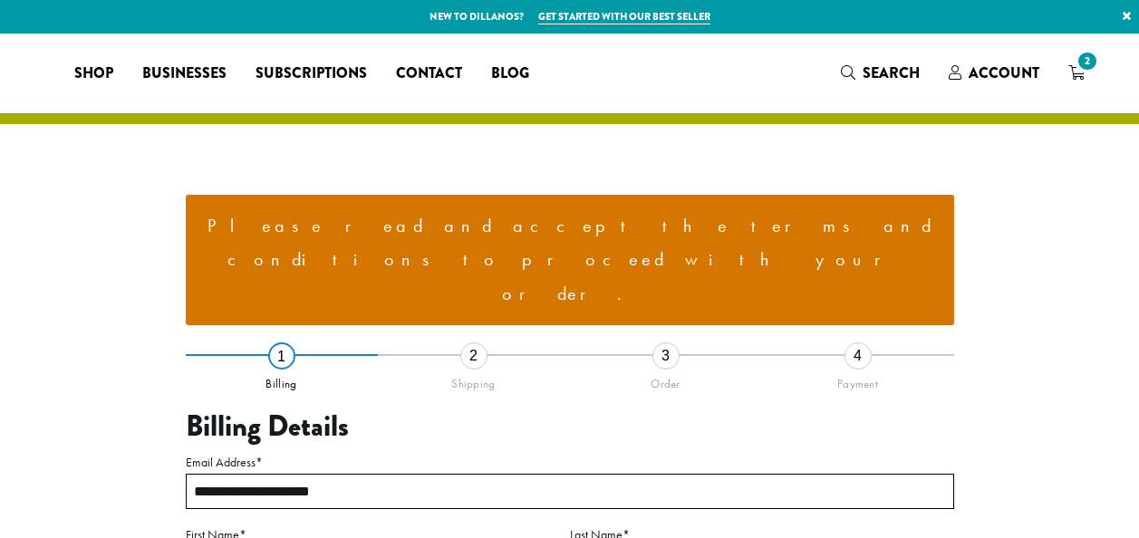
select select "**"
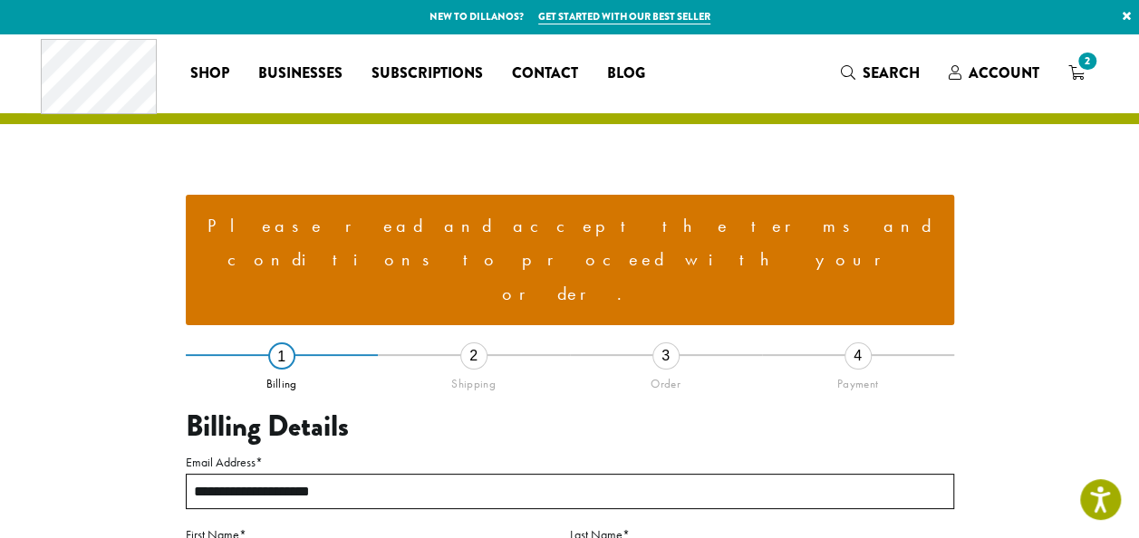
scroll to position [470, 0]
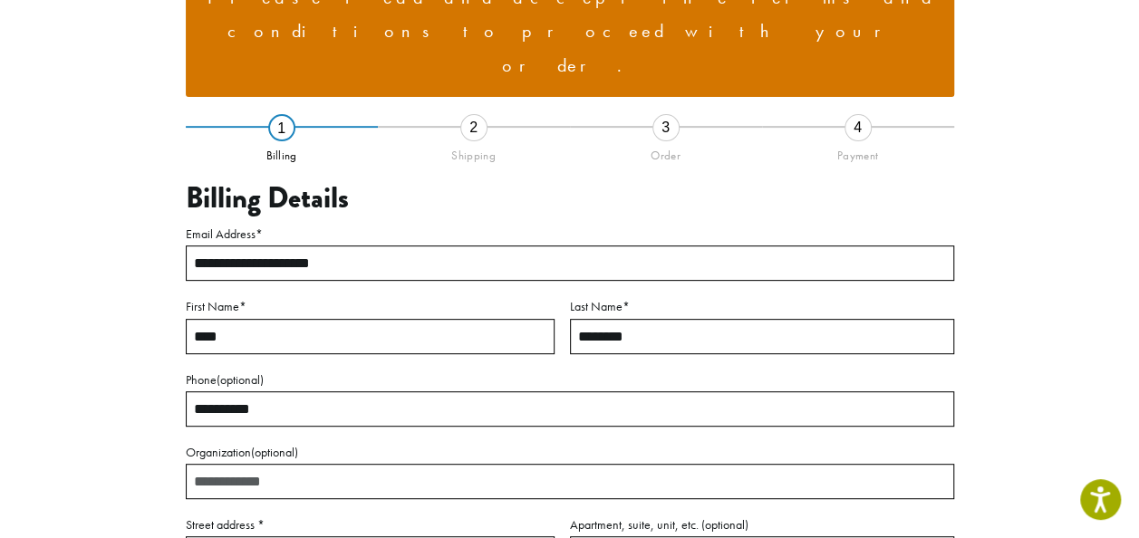
scroll to position [223, 0]
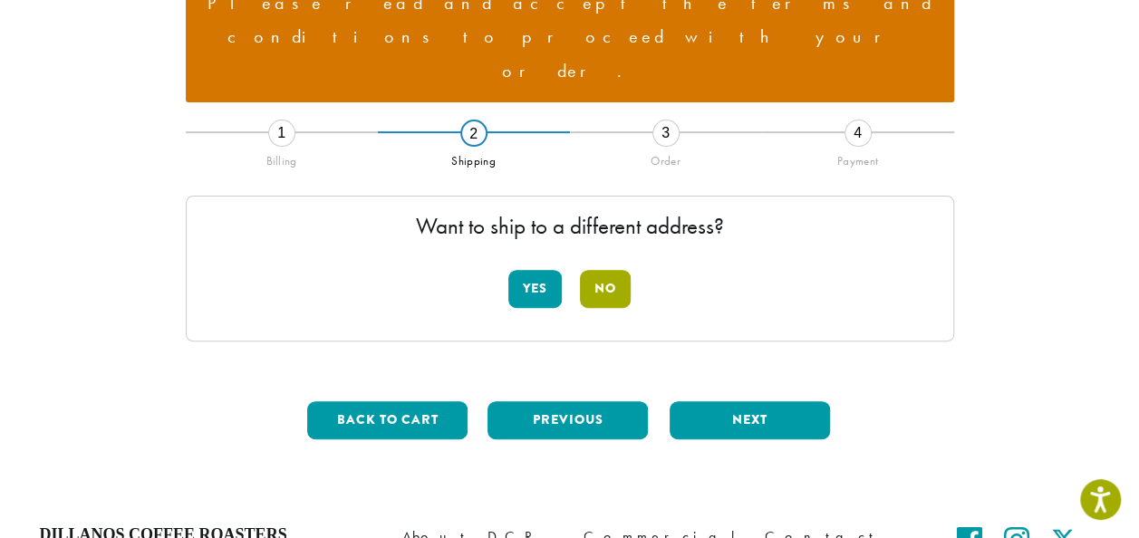
click at [608, 270] on button "No" at bounding box center [605, 289] width 51 height 38
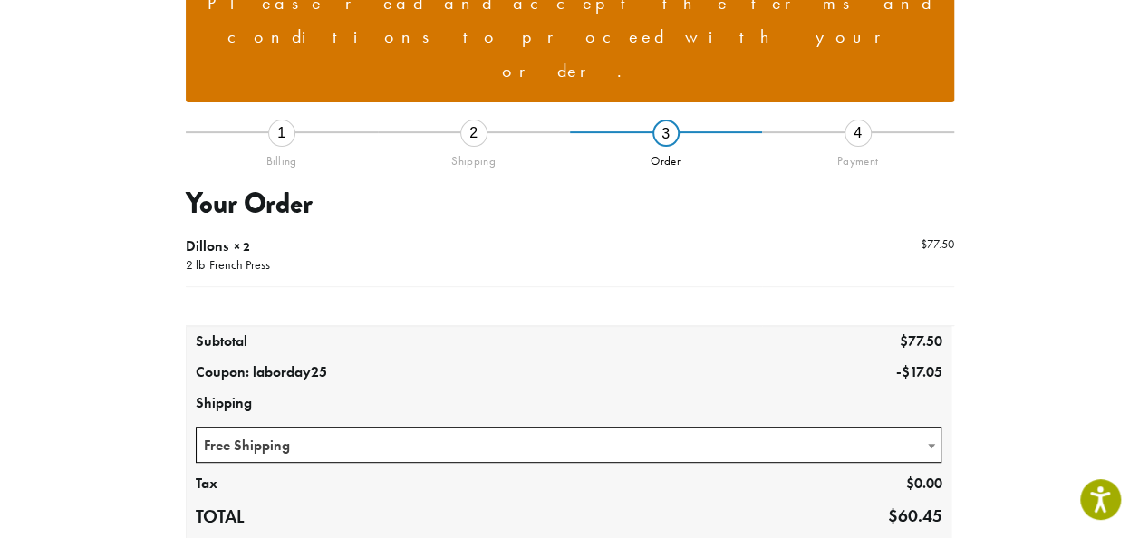
scroll to position [551, 0]
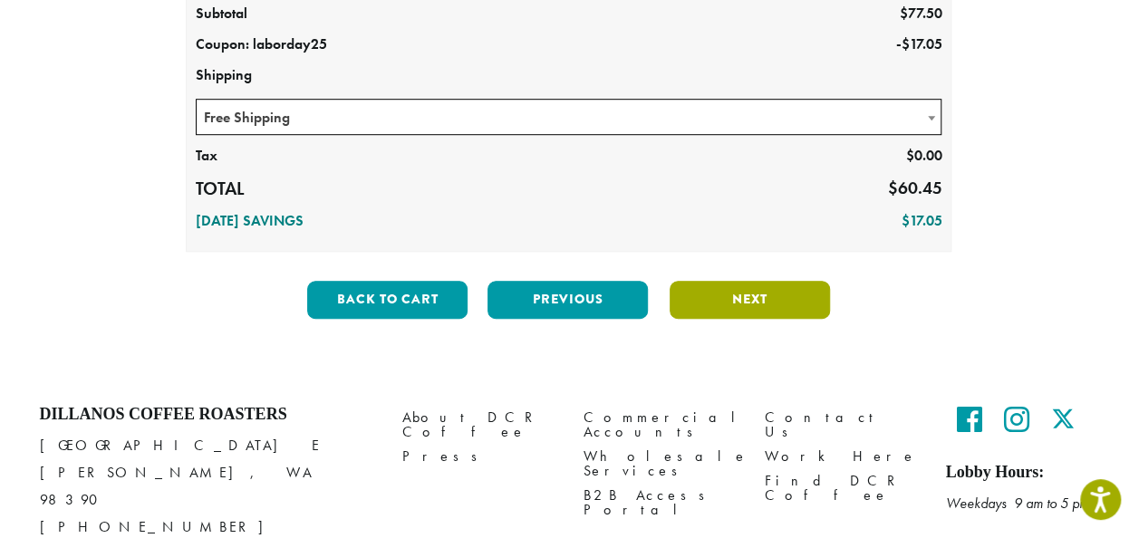
click at [805, 281] on button "Next" at bounding box center [750, 300] width 160 height 38
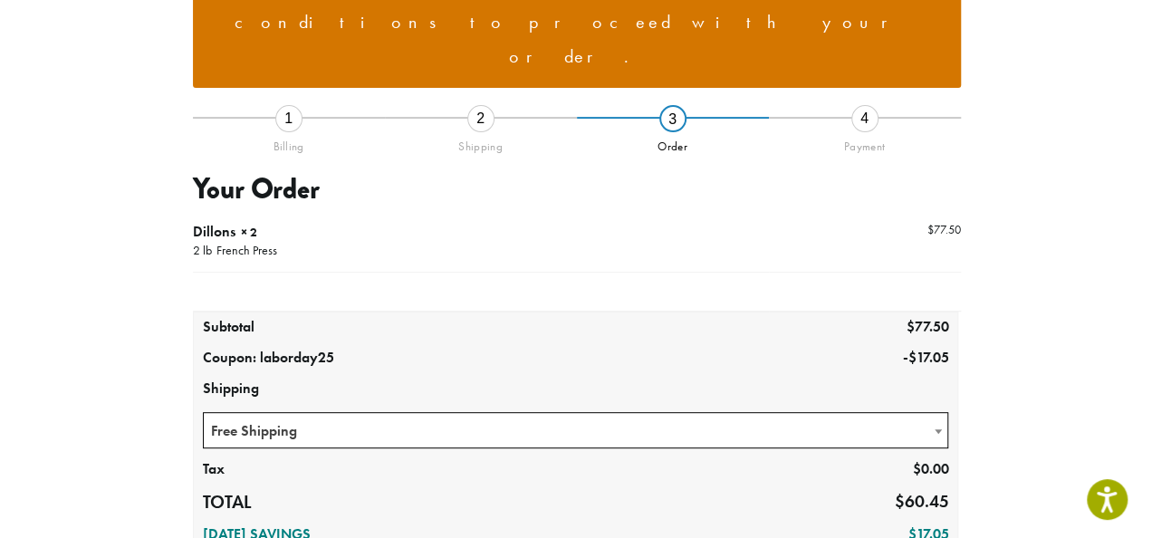
scroll to position [223, 0]
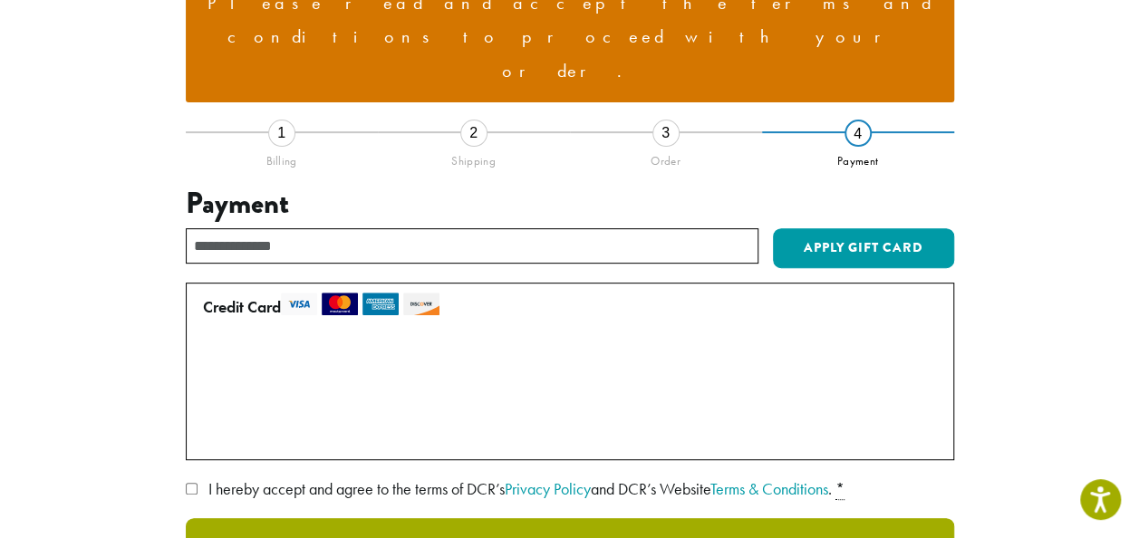
click at [344, 518] on button "Place Order" at bounding box center [570, 546] width 768 height 56
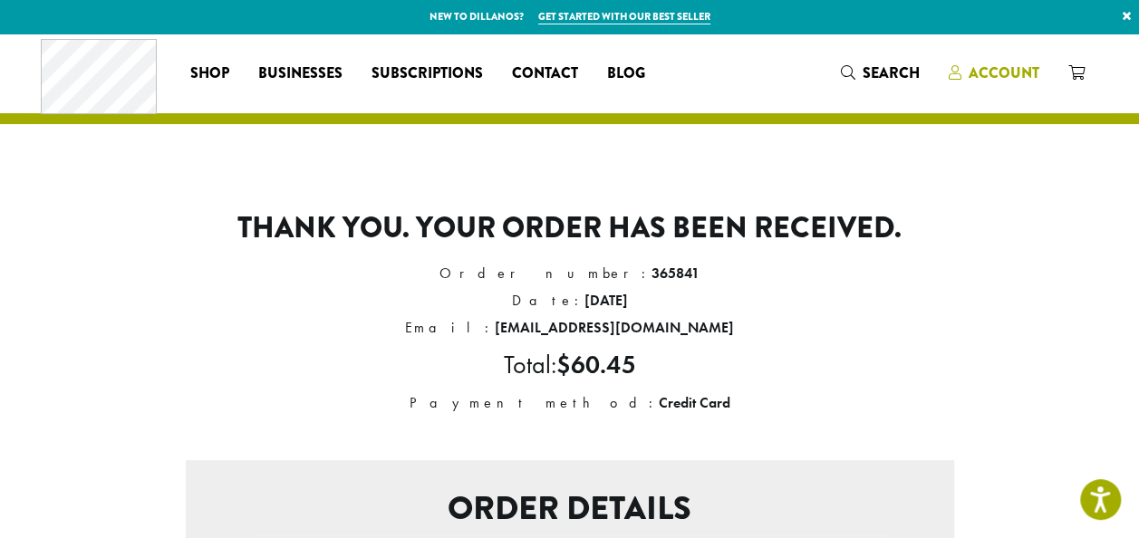
click at [1013, 79] on span "Account" at bounding box center [1003, 73] width 71 height 21
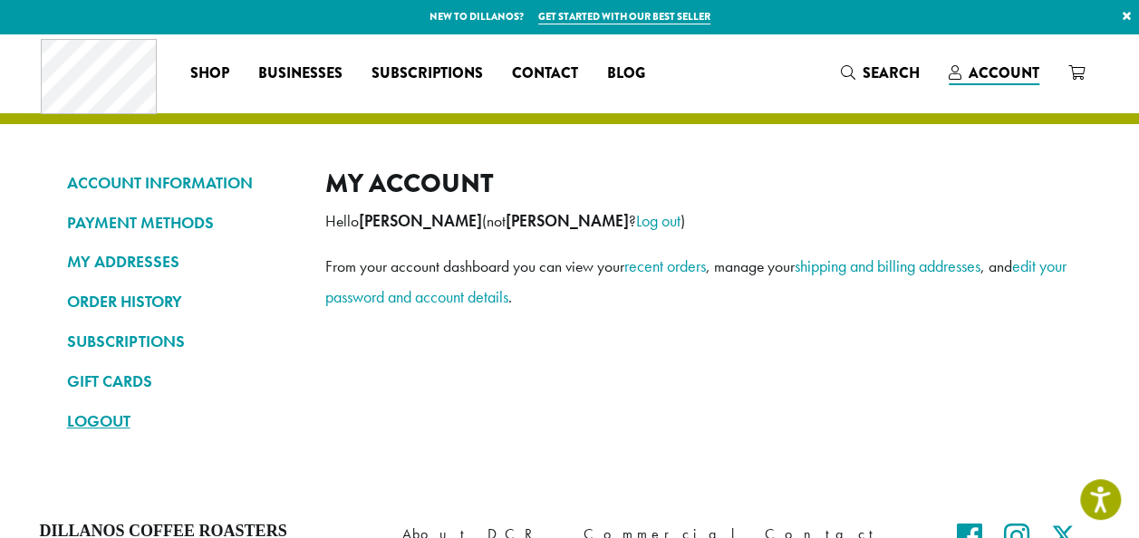
click at [111, 419] on link "LOGOUT" at bounding box center [182, 421] width 231 height 31
